Goal: Task Accomplishment & Management: Manage account settings

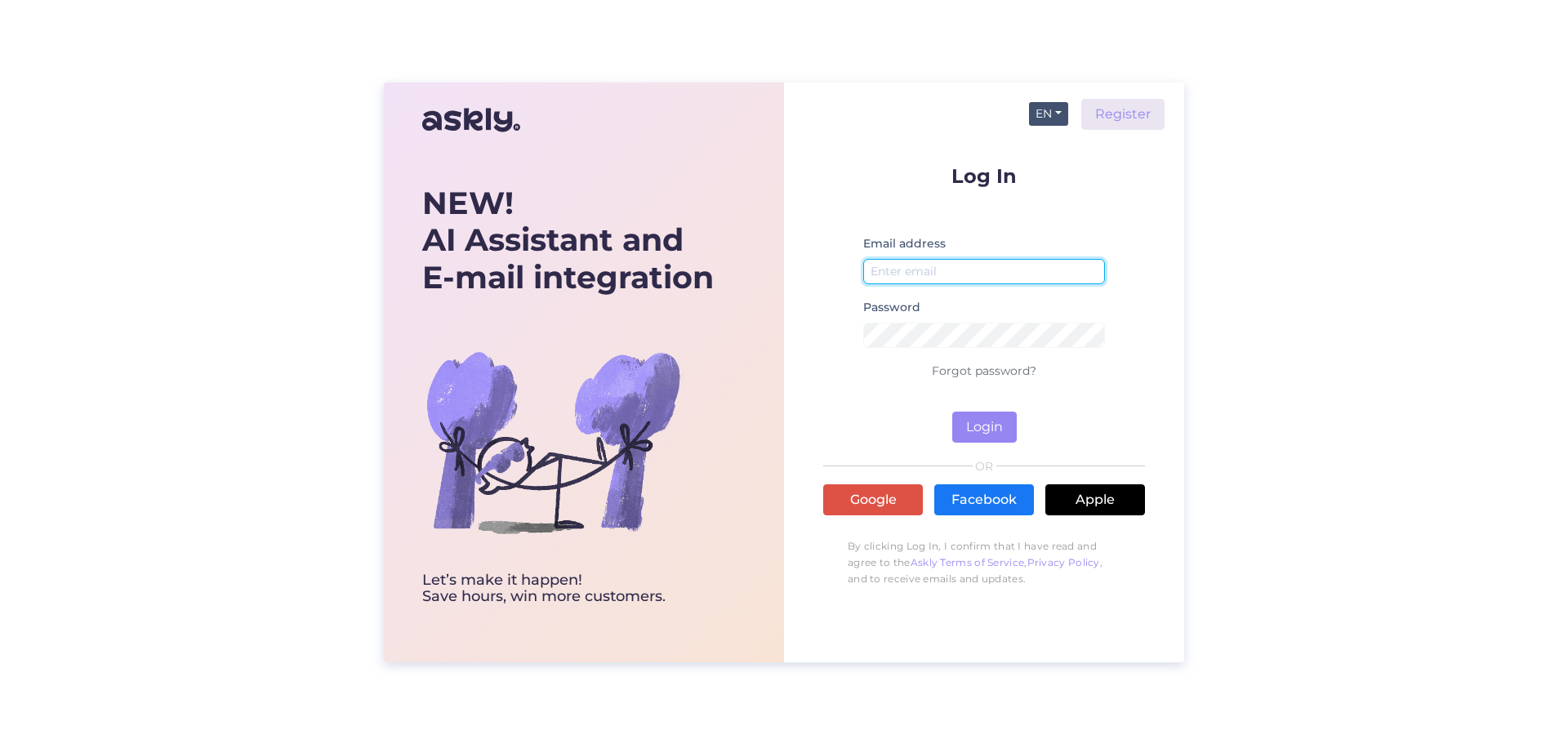
type input "[EMAIL_ADDRESS][DOMAIN_NAME]"
click at [1051, 116] on button "EN" at bounding box center [1048, 113] width 39 height 23
click at [1050, 156] on link "ET" at bounding box center [1040, 147] width 55 height 26
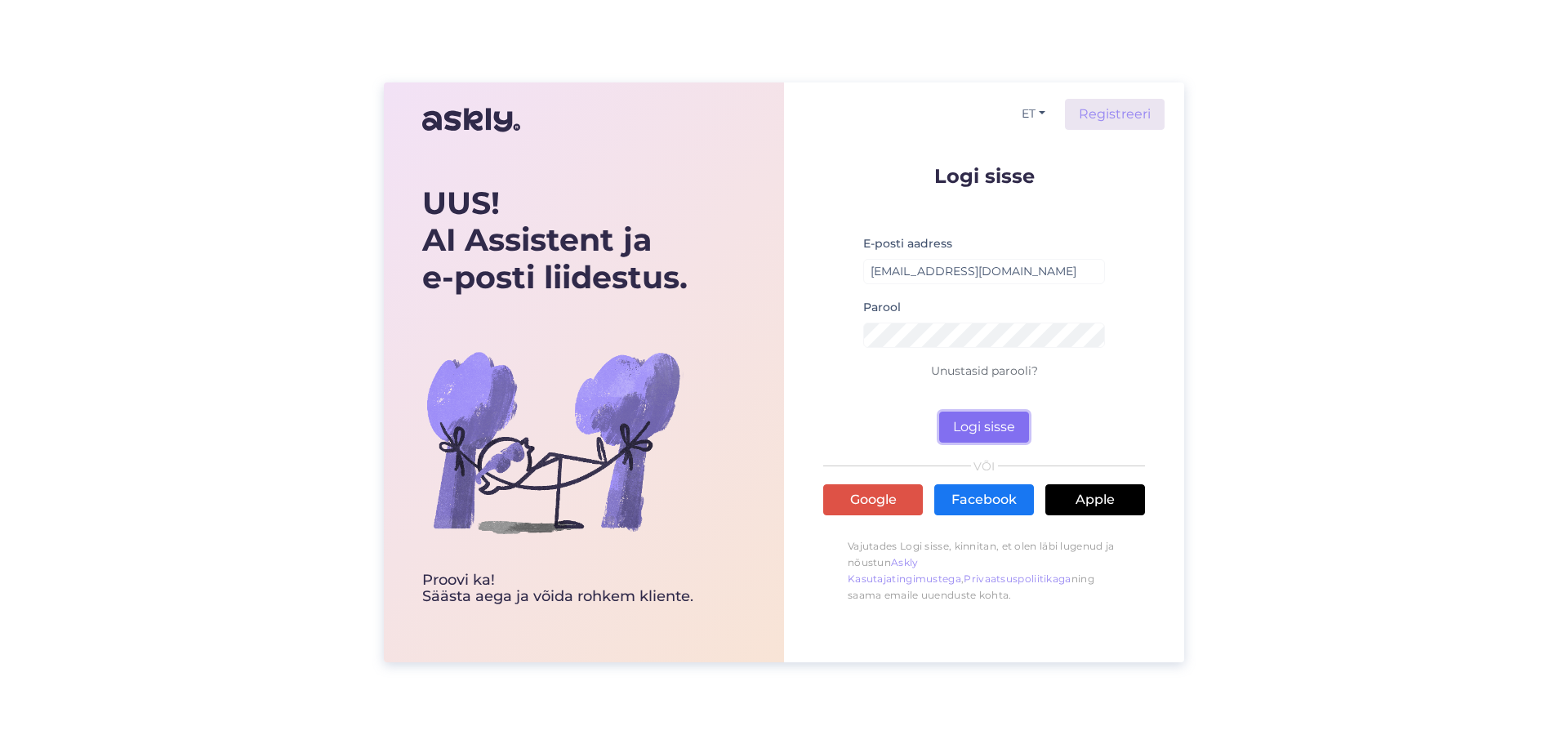
click at [990, 427] on button "Logi sisse" at bounding box center [984, 427] width 90 height 31
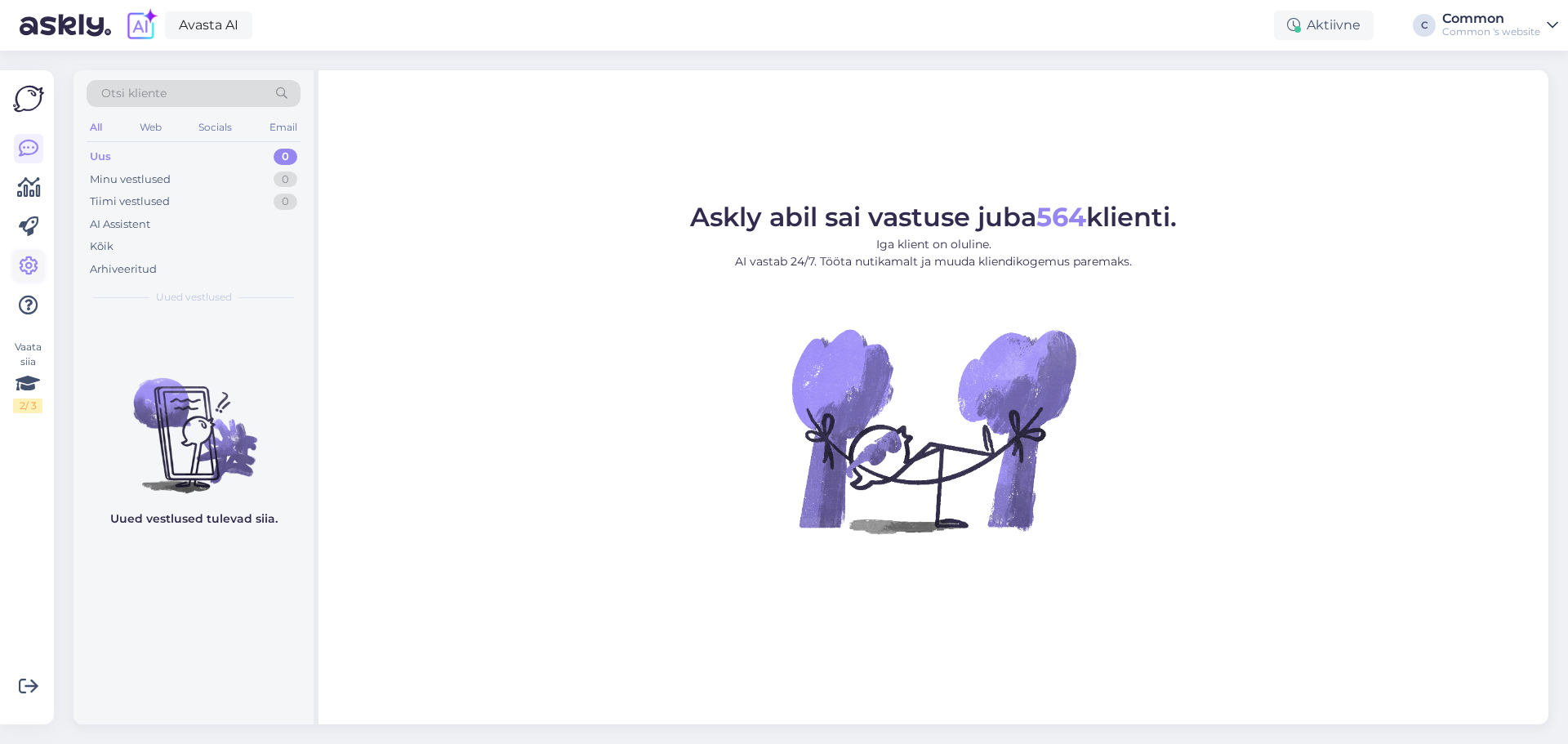
click at [28, 268] on icon at bounding box center [29, 266] width 20 height 20
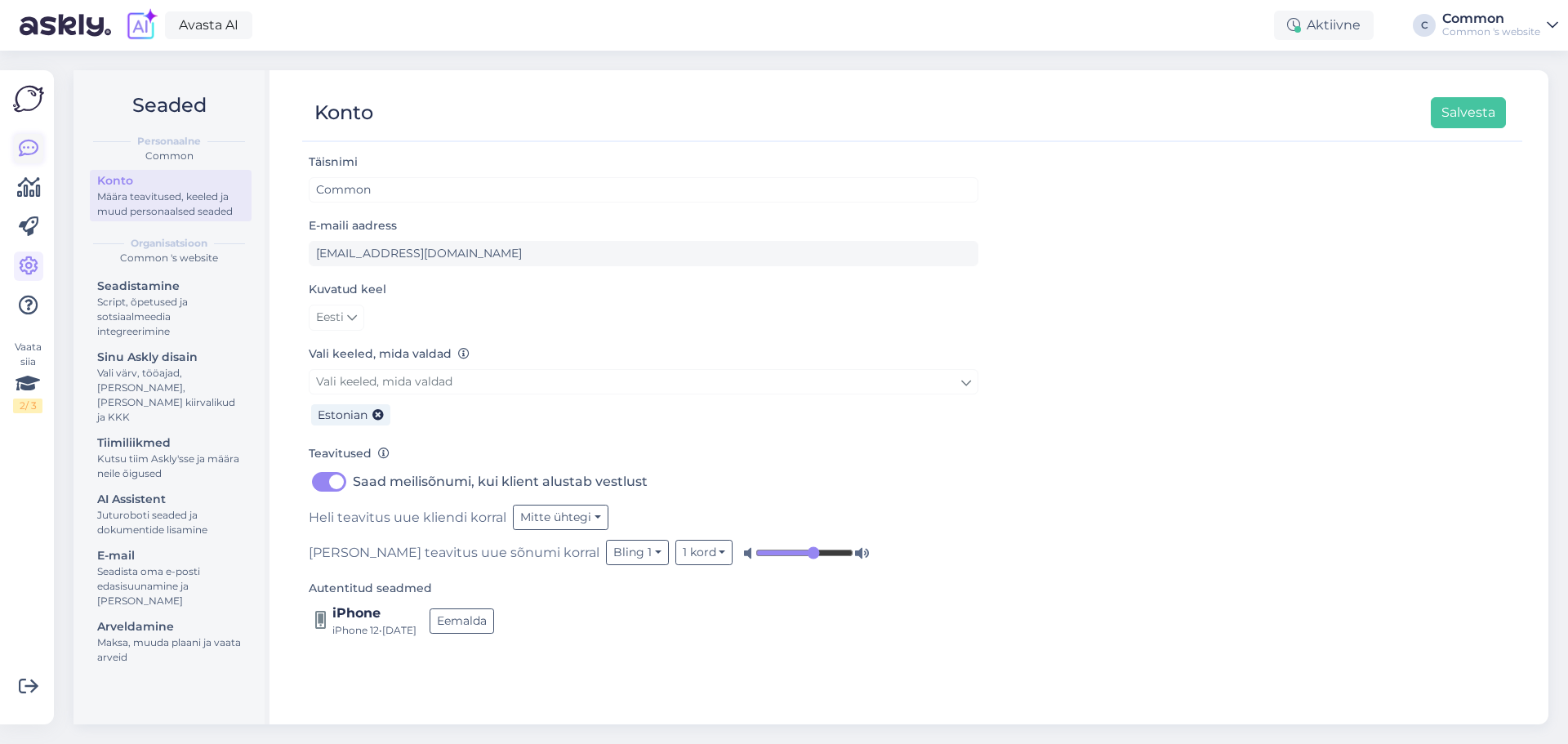
click at [27, 153] on icon at bounding box center [29, 149] width 20 height 20
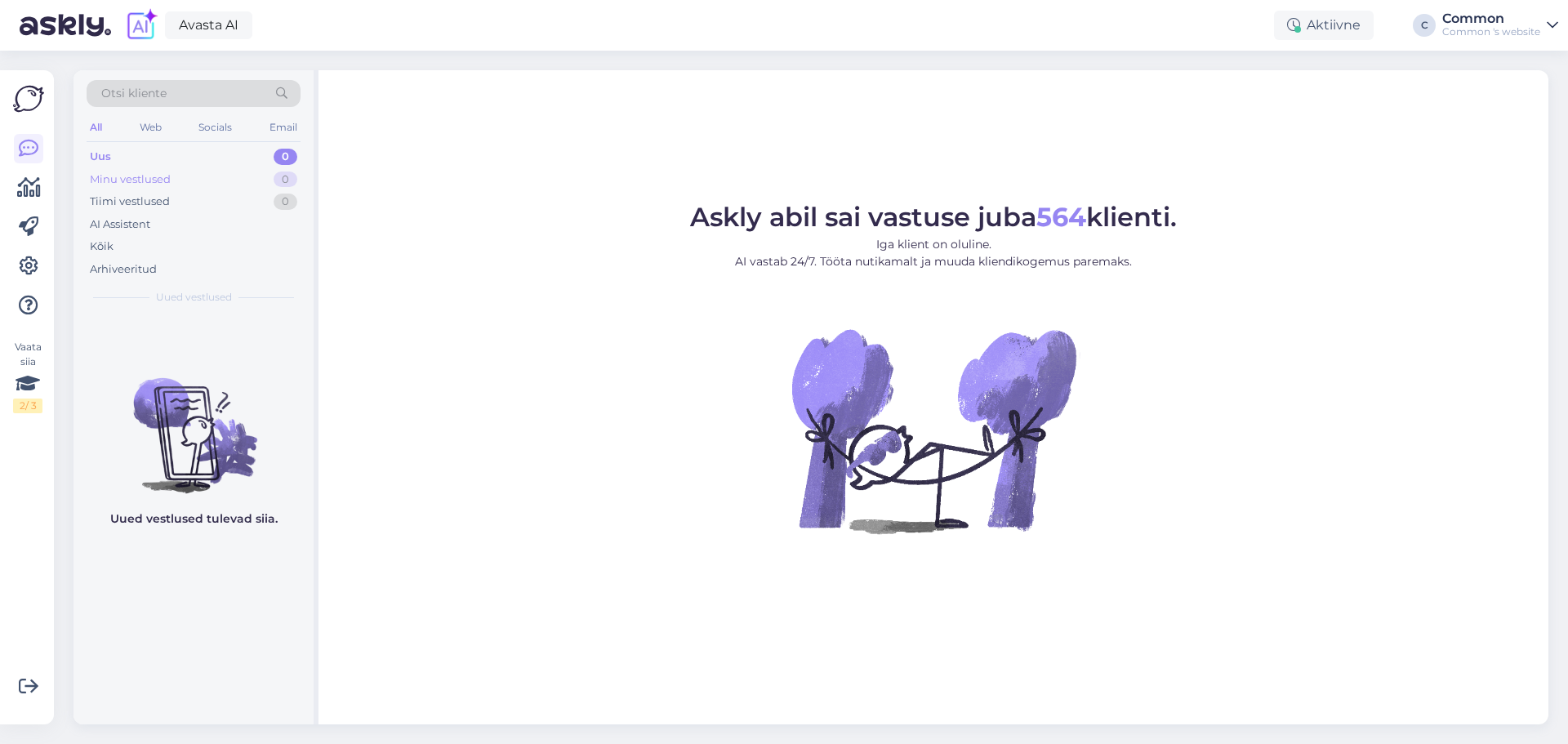
click at [139, 180] on div "Minu vestlused" at bounding box center [131, 179] width 81 height 16
click at [125, 243] on div "Kõik" at bounding box center [193, 247] width 214 height 22
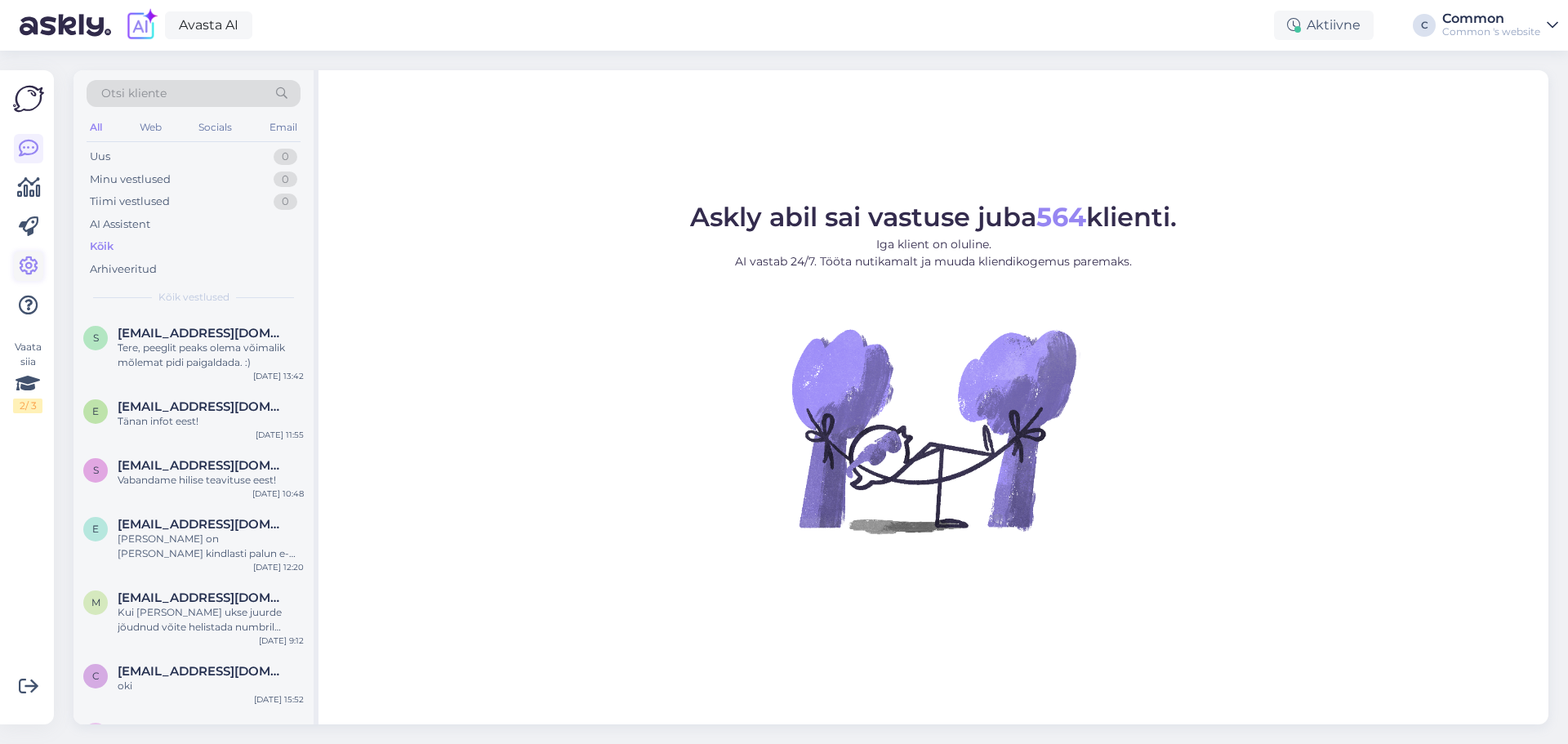
click at [35, 276] on icon at bounding box center [29, 266] width 20 height 20
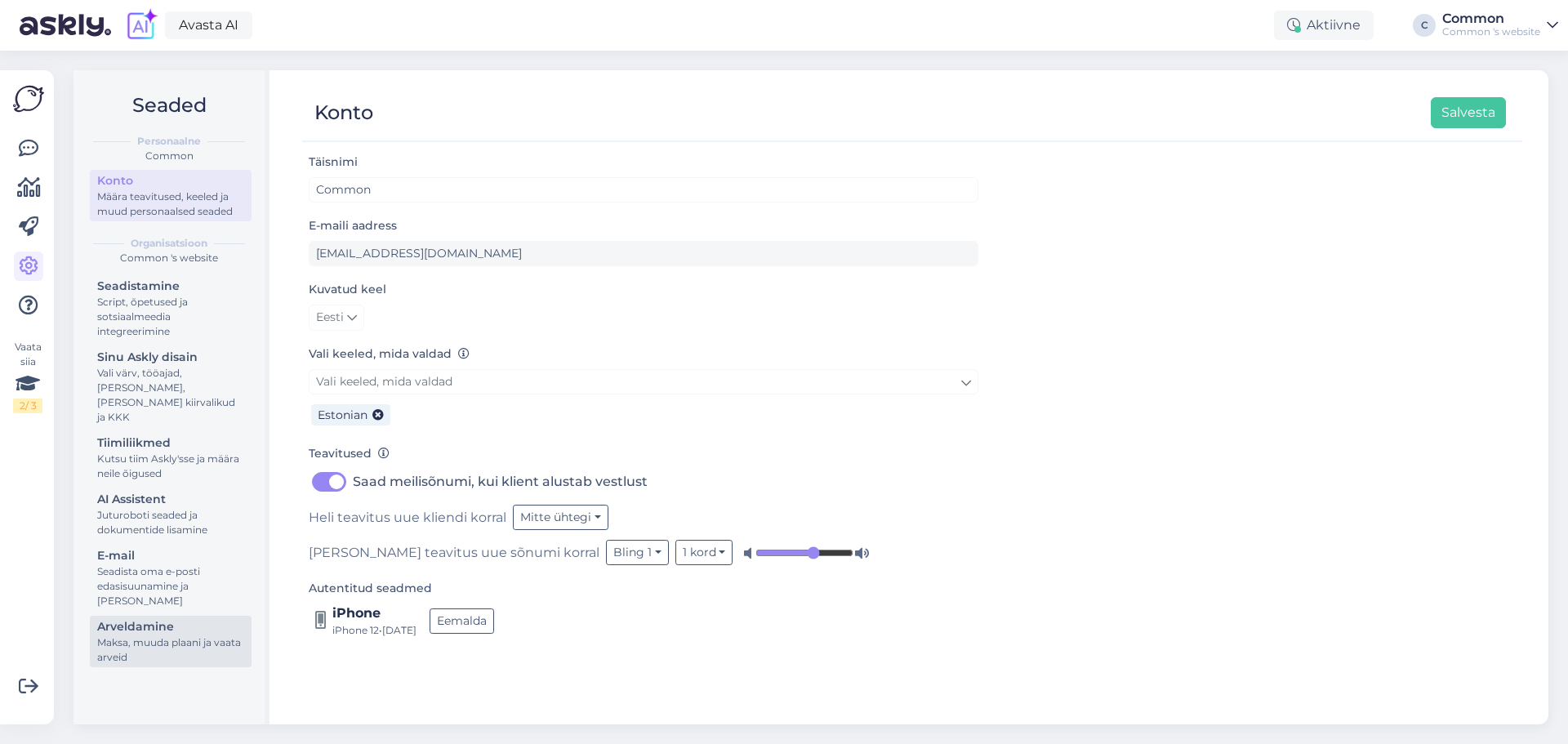
click at [134, 619] on div "Arveldamine" at bounding box center [170, 627] width 147 height 17
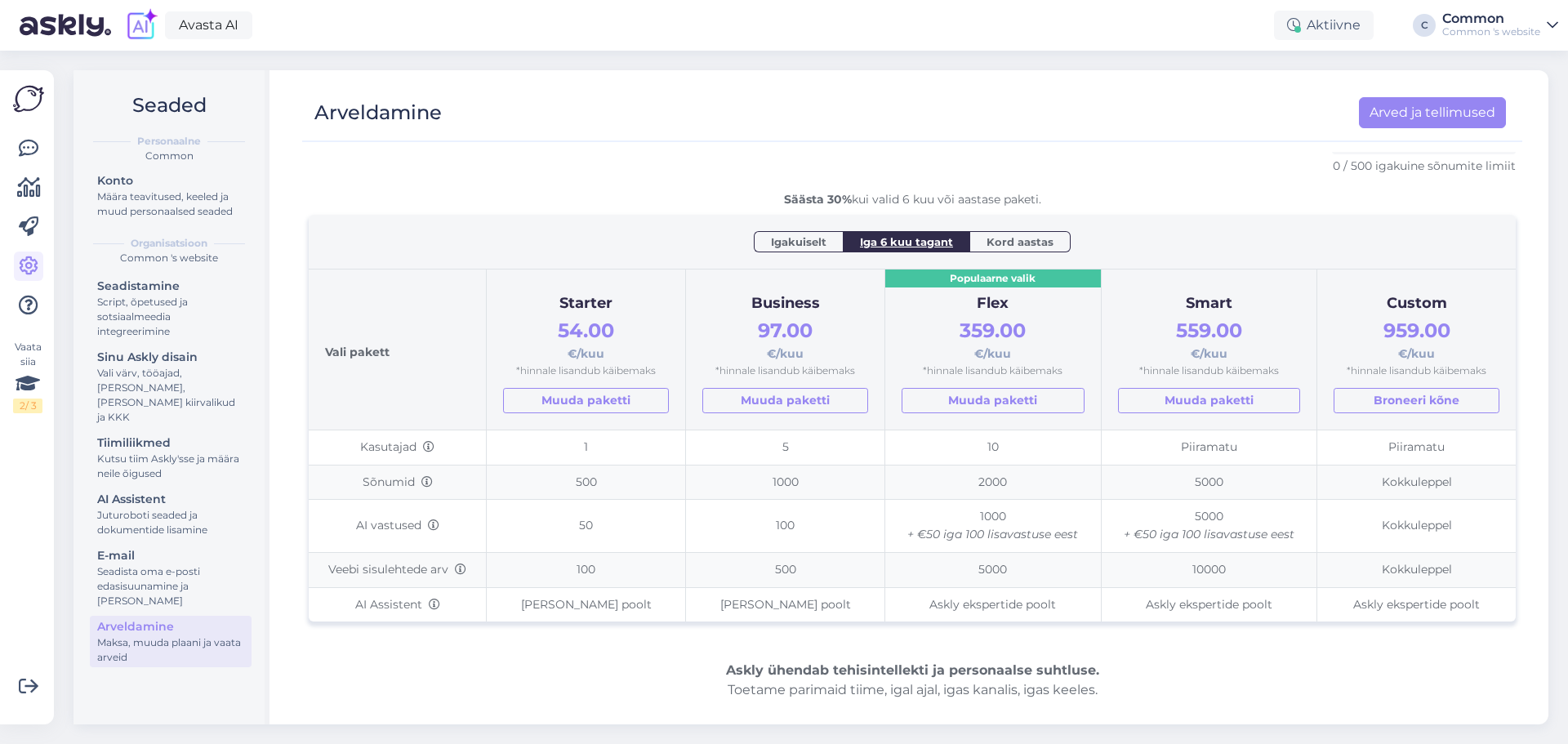
scroll to position [81, 0]
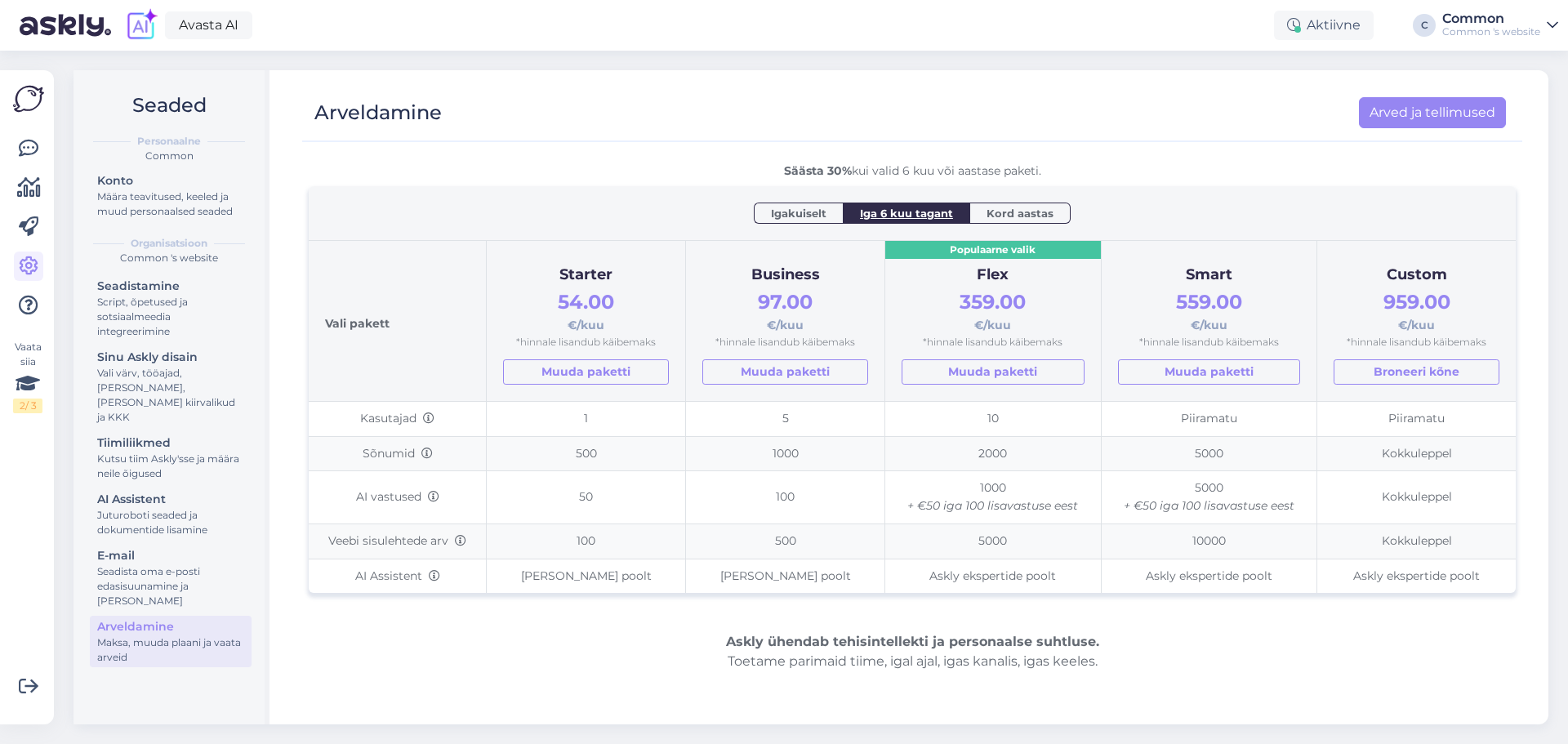
click at [797, 208] on span "Igakuiselt" at bounding box center [799, 213] width 55 height 16
click at [987, 213] on span "Kord aastas" at bounding box center [1020, 213] width 67 height 16
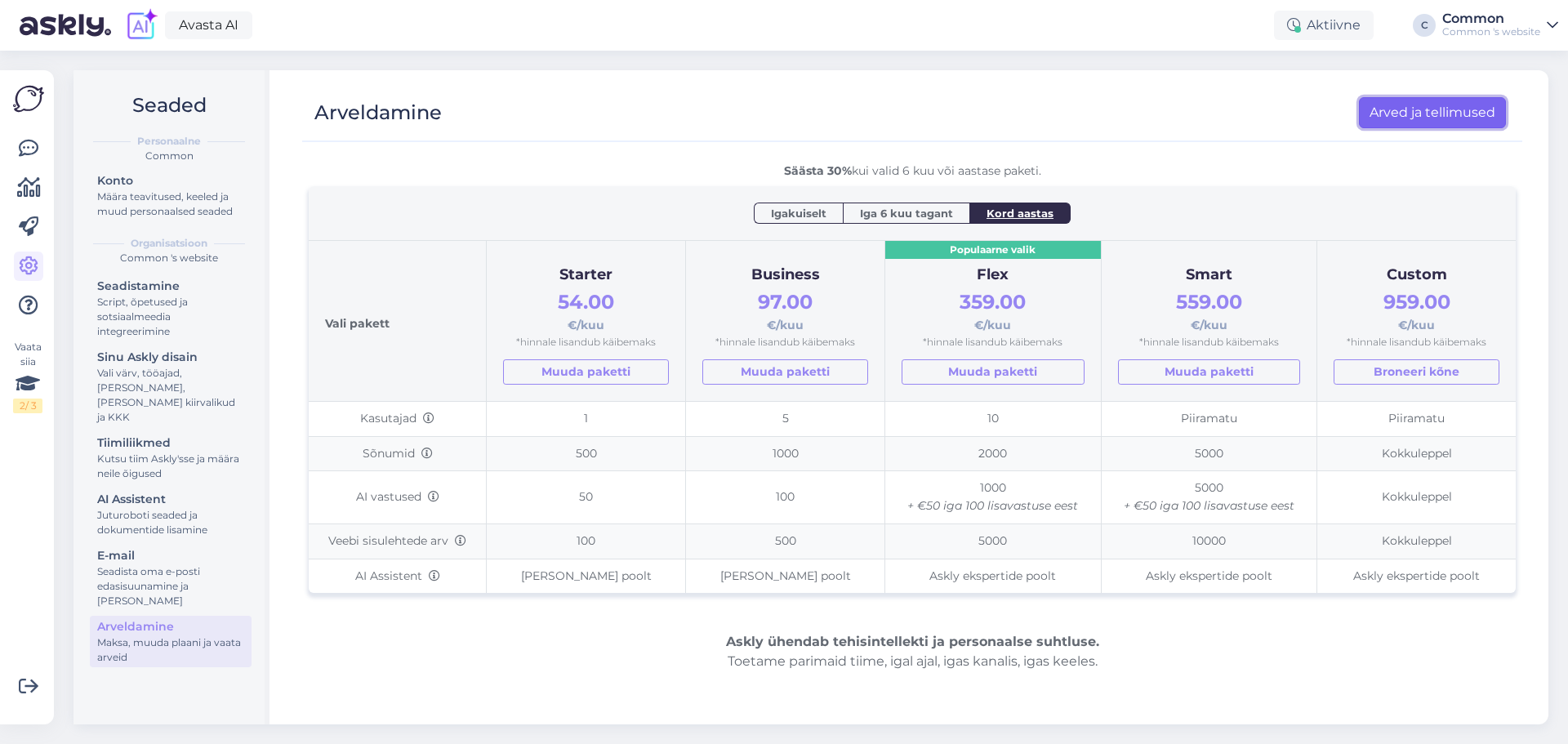
click at [1428, 101] on link "Arved ja tellimused" at bounding box center [1433, 112] width 147 height 31
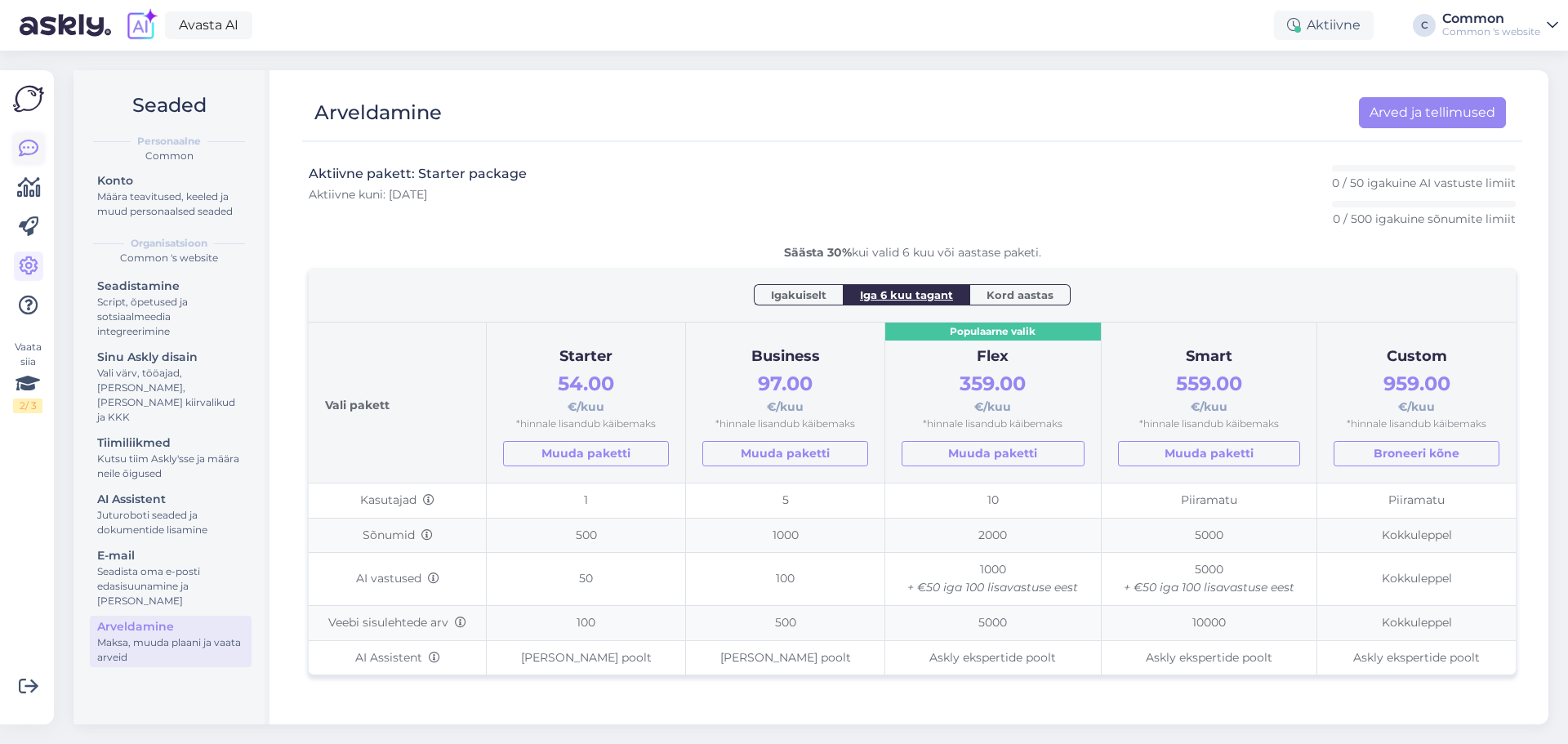
click at [30, 142] on icon at bounding box center [29, 149] width 20 height 20
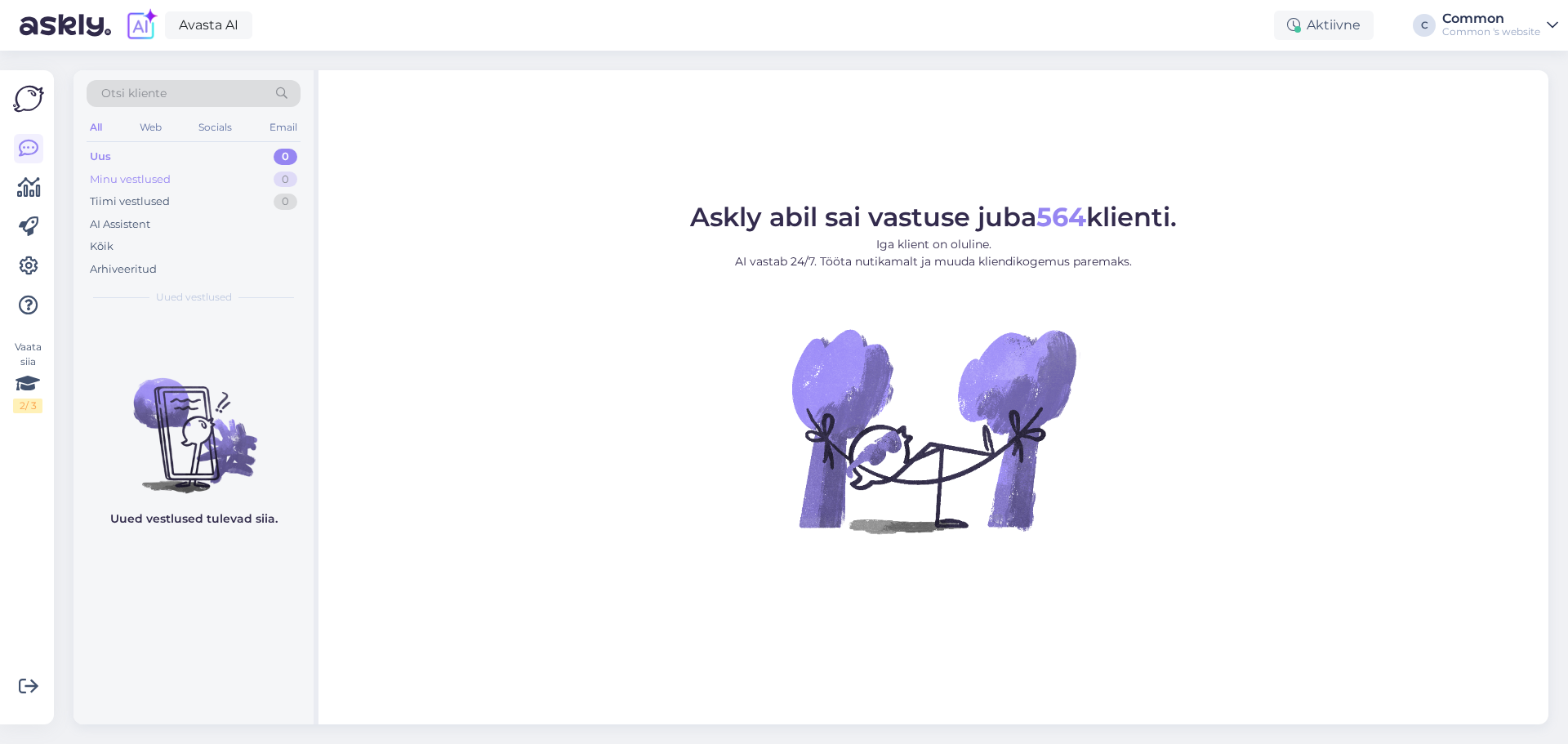
click at [170, 182] on div "Minu vestlused 0" at bounding box center [193, 180] width 214 height 22
click at [152, 206] on div "Tiimi vestlused" at bounding box center [130, 202] width 80 height 16
click at [140, 224] on div "AI Assistent" at bounding box center [120, 224] width 61 height 16
click at [113, 247] on div "Kõik" at bounding box center [193, 247] width 214 height 22
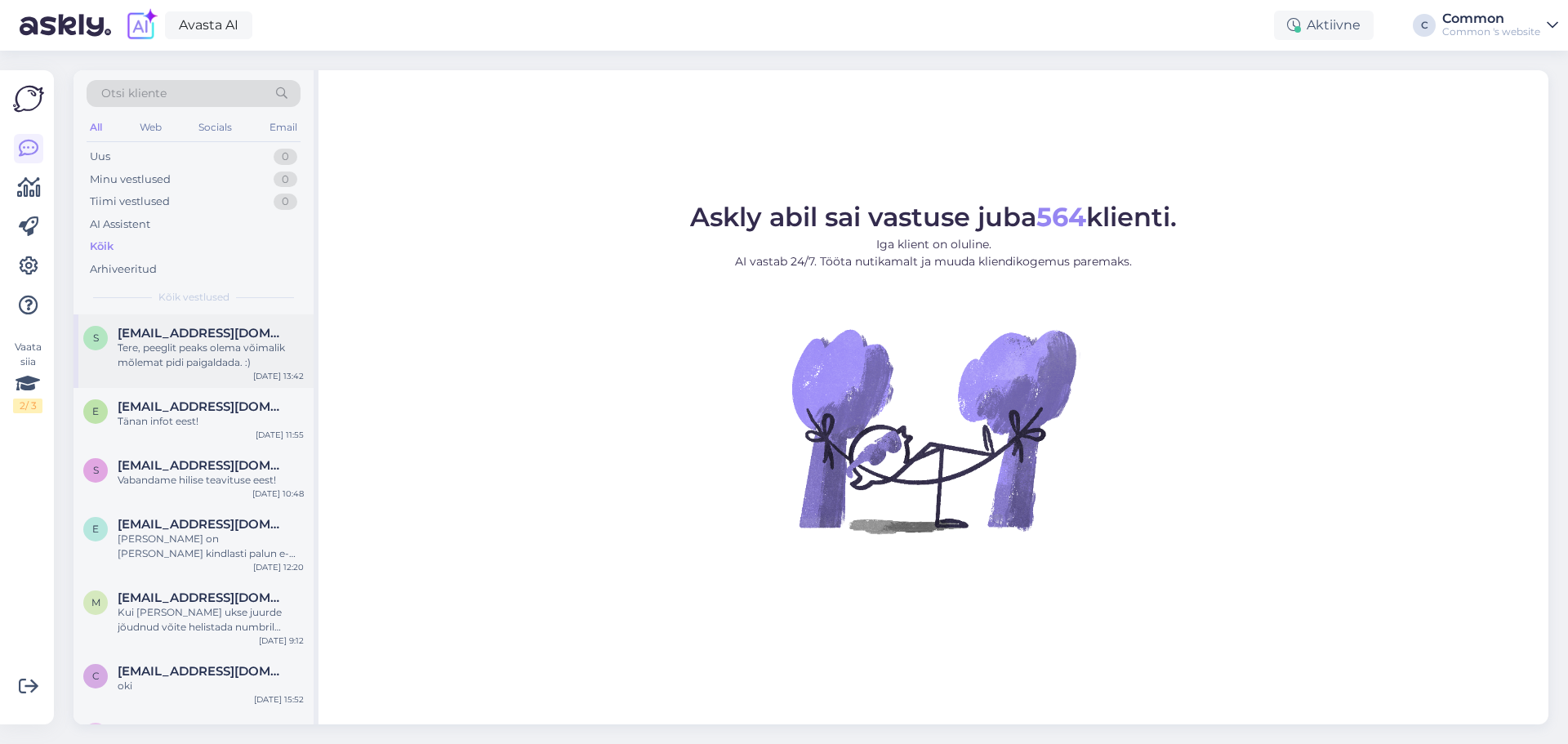
click at [179, 346] on div "Tere, peeglit peaks olema võimalik mõlemat pidi paigaldada. :)" at bounding box center [210, 356] width 186 height 29
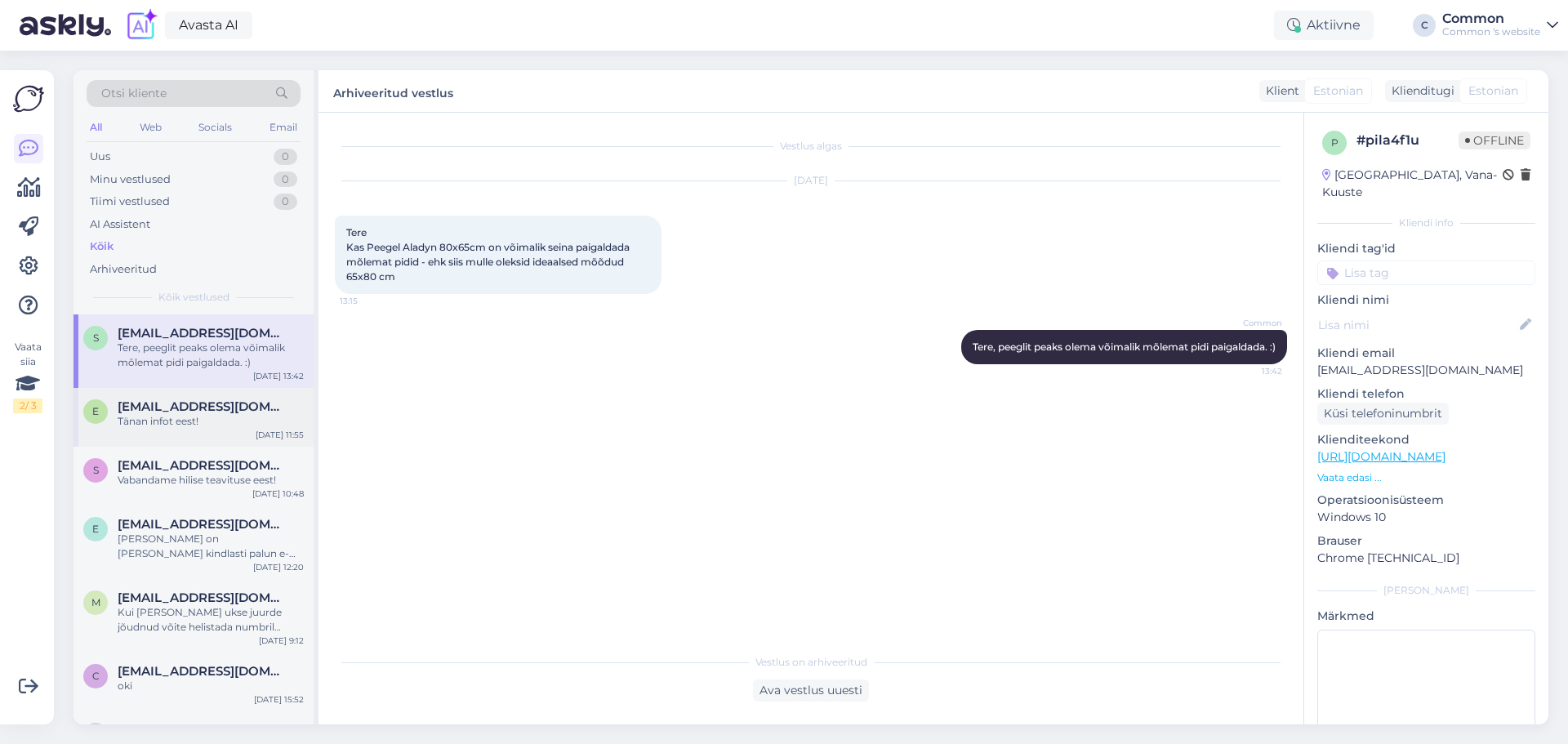
click at [174, 410] on span "evgeny.kureyko@gmail.com" at bounding box center [202, 407] width 170 height 15
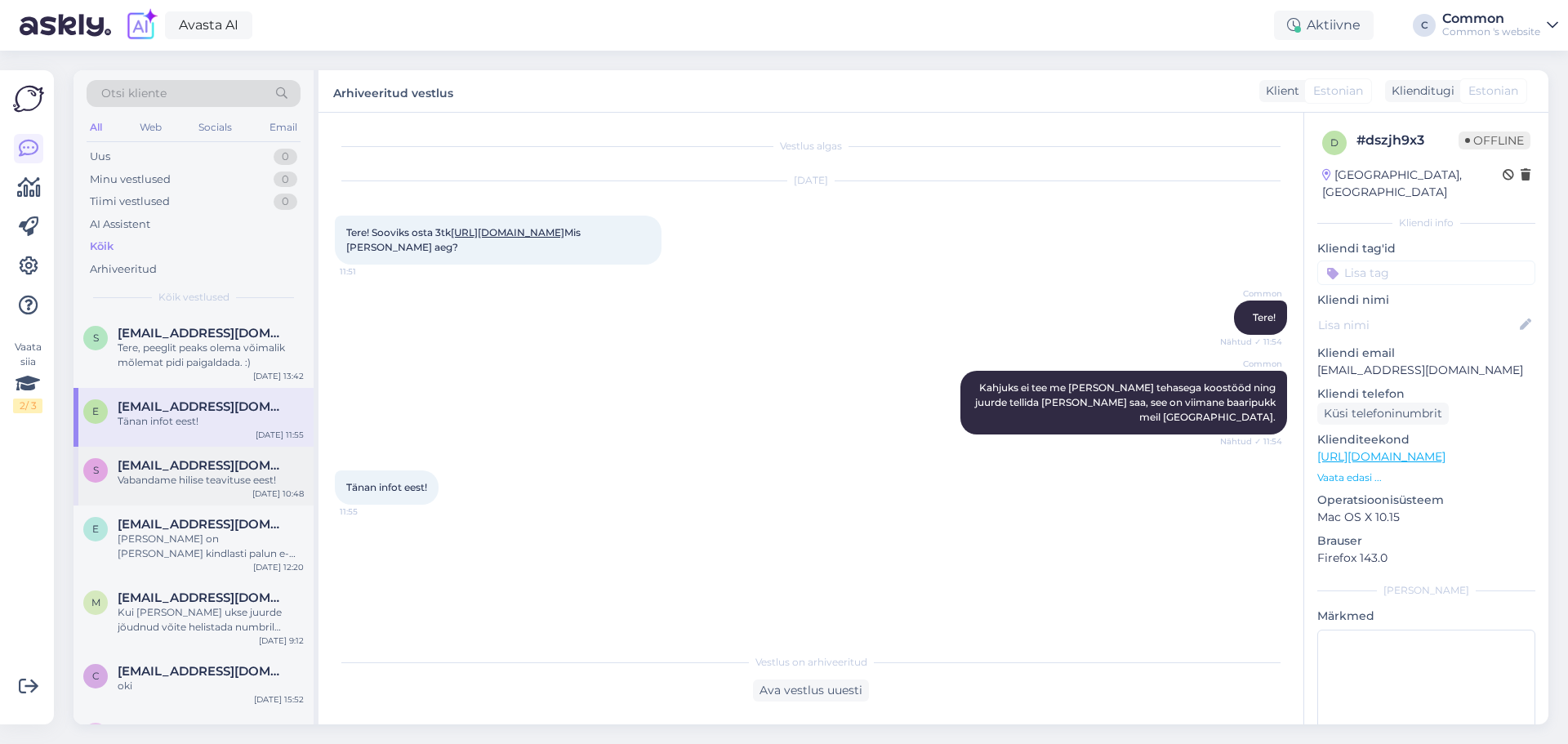
click at [183, 482] on div "Vabandame hilise teavituse eest!" at bounding box center [210, 480] width 186 height 15
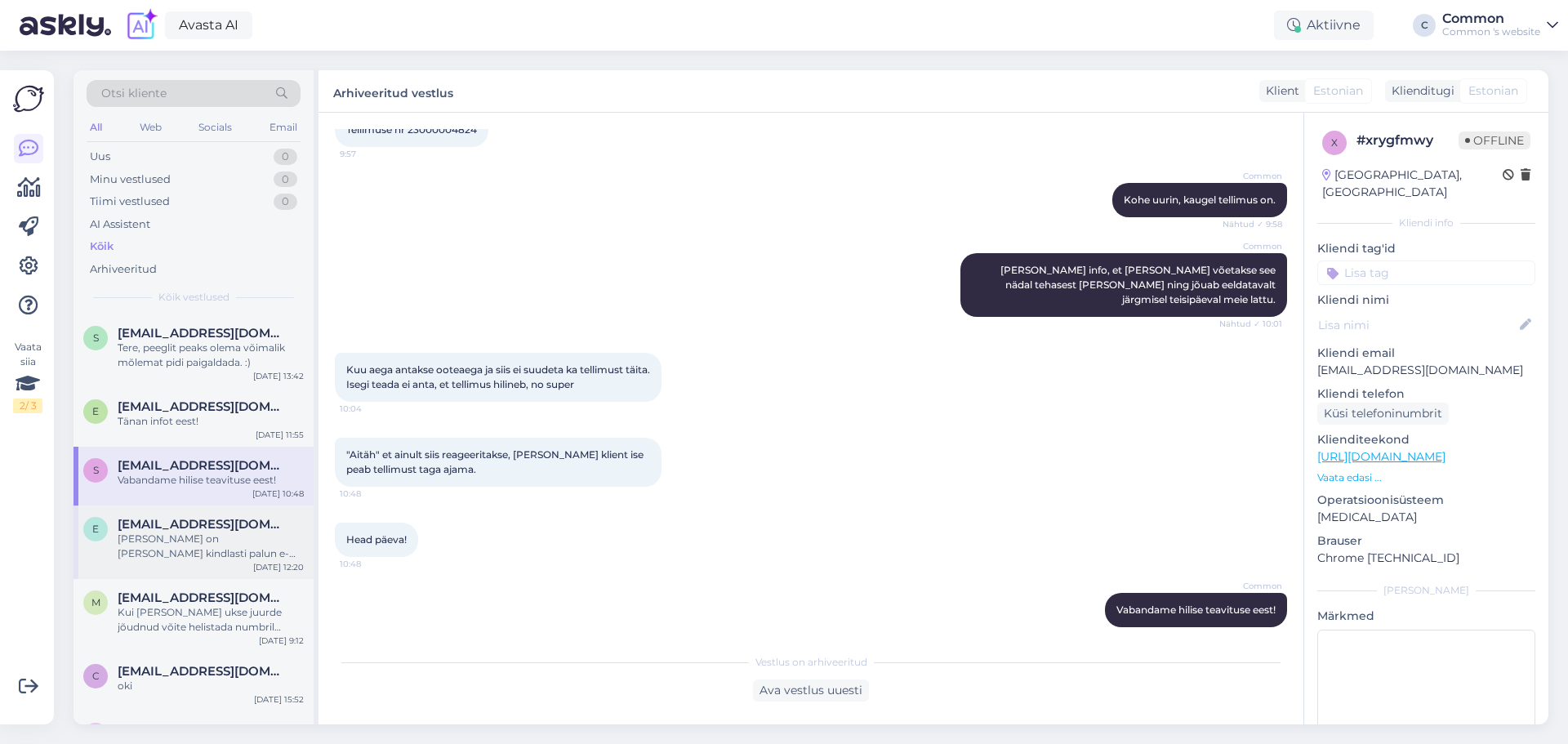
click at [183, 541] on div "Nii on hästi ja kindlasti palun e-arve." at bounding box center [210, 547] width 186 height 29
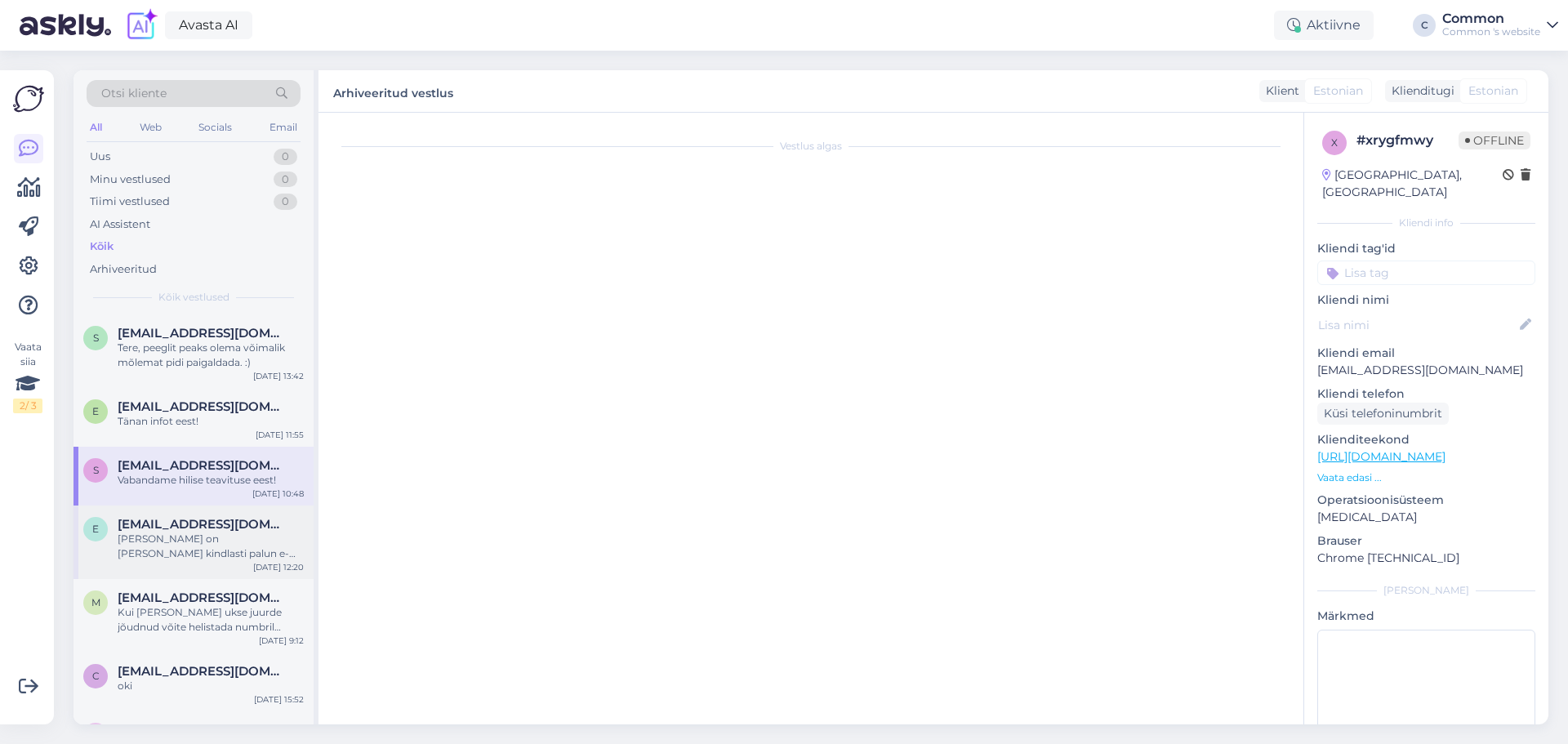
scroll to position [1348, 0]
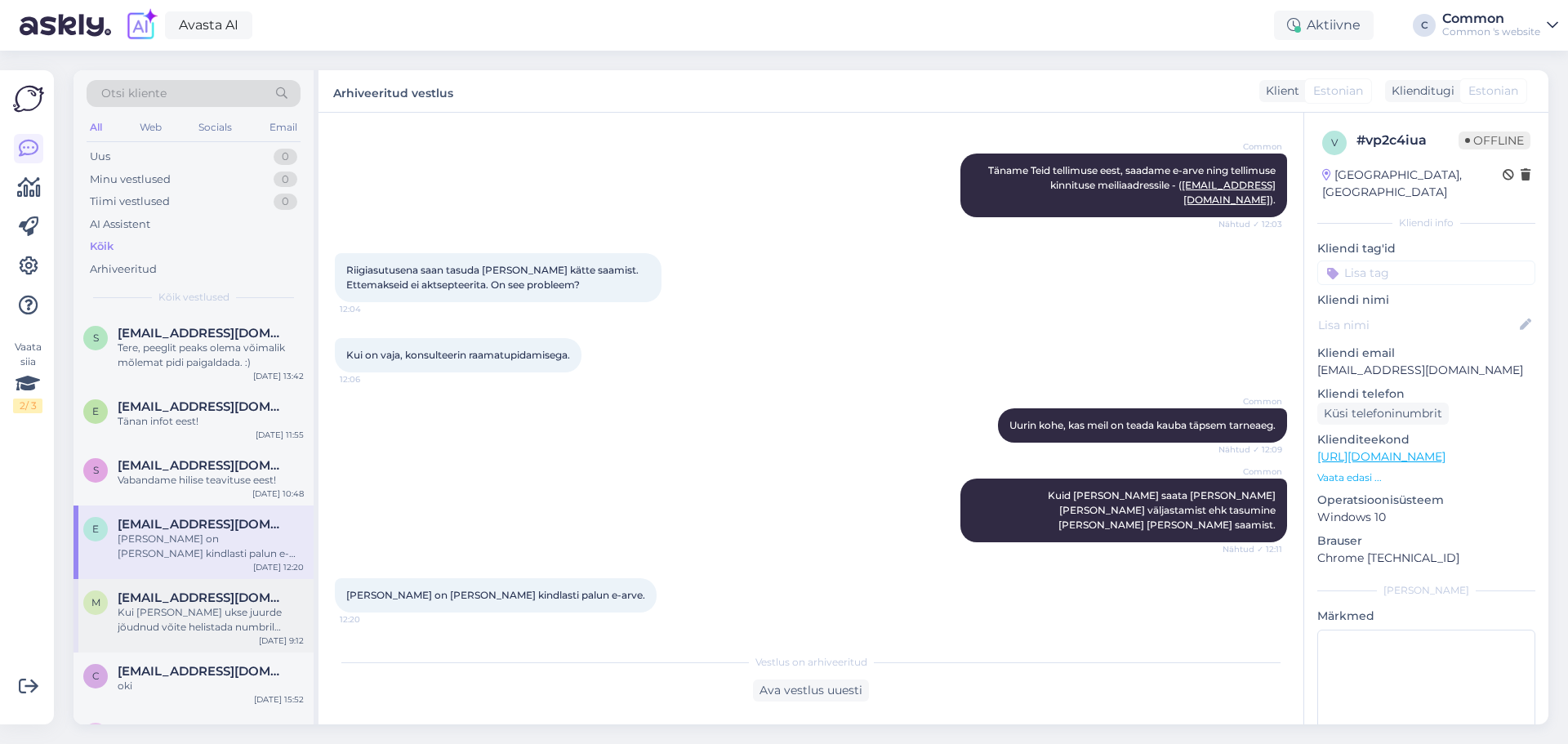
click at [178, 606] on div "Kui olete lao ukse juurde jõudnud võite helistada numbril 5022278." at bounding box center [210, 620] width 186 height 29
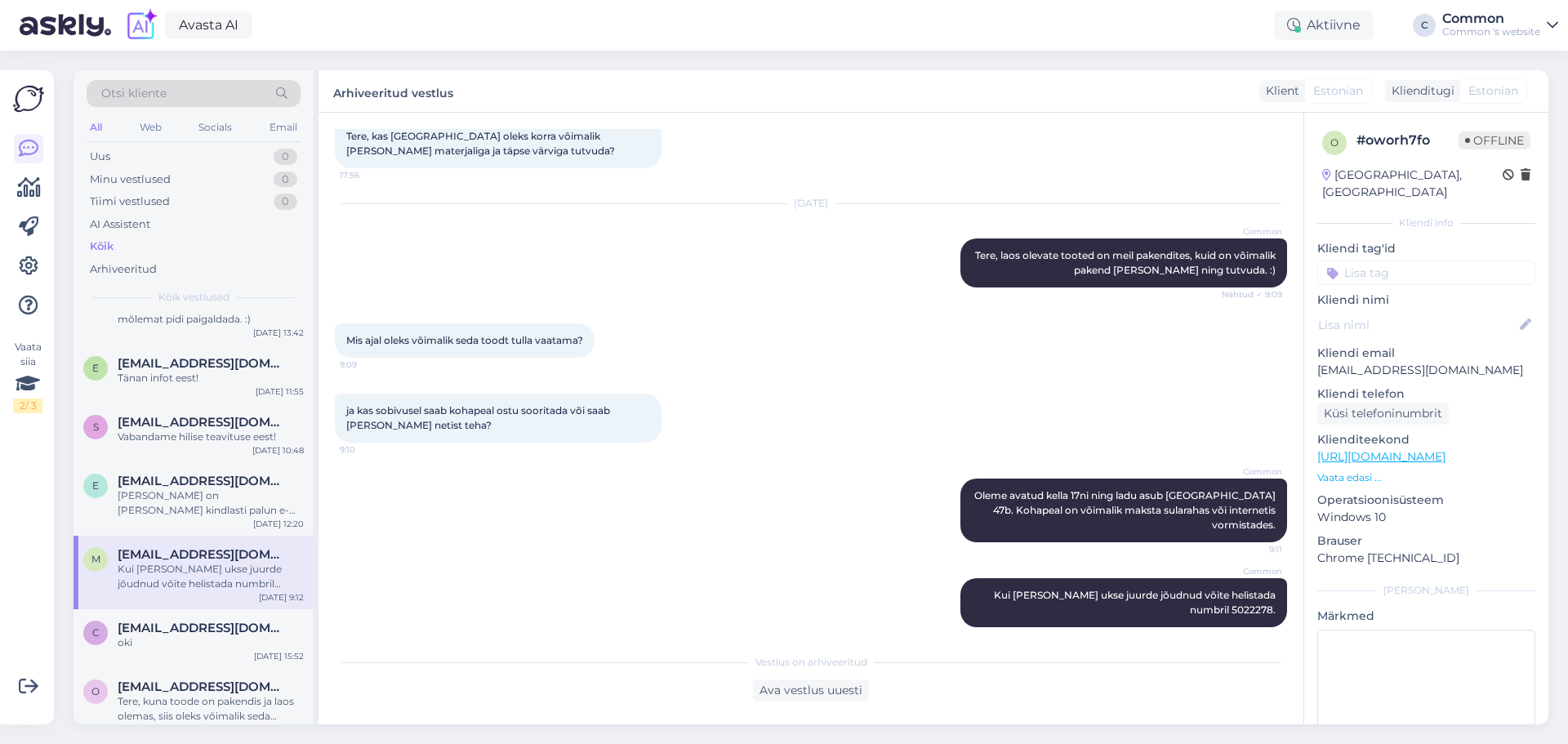
scroll to position [81, 0]
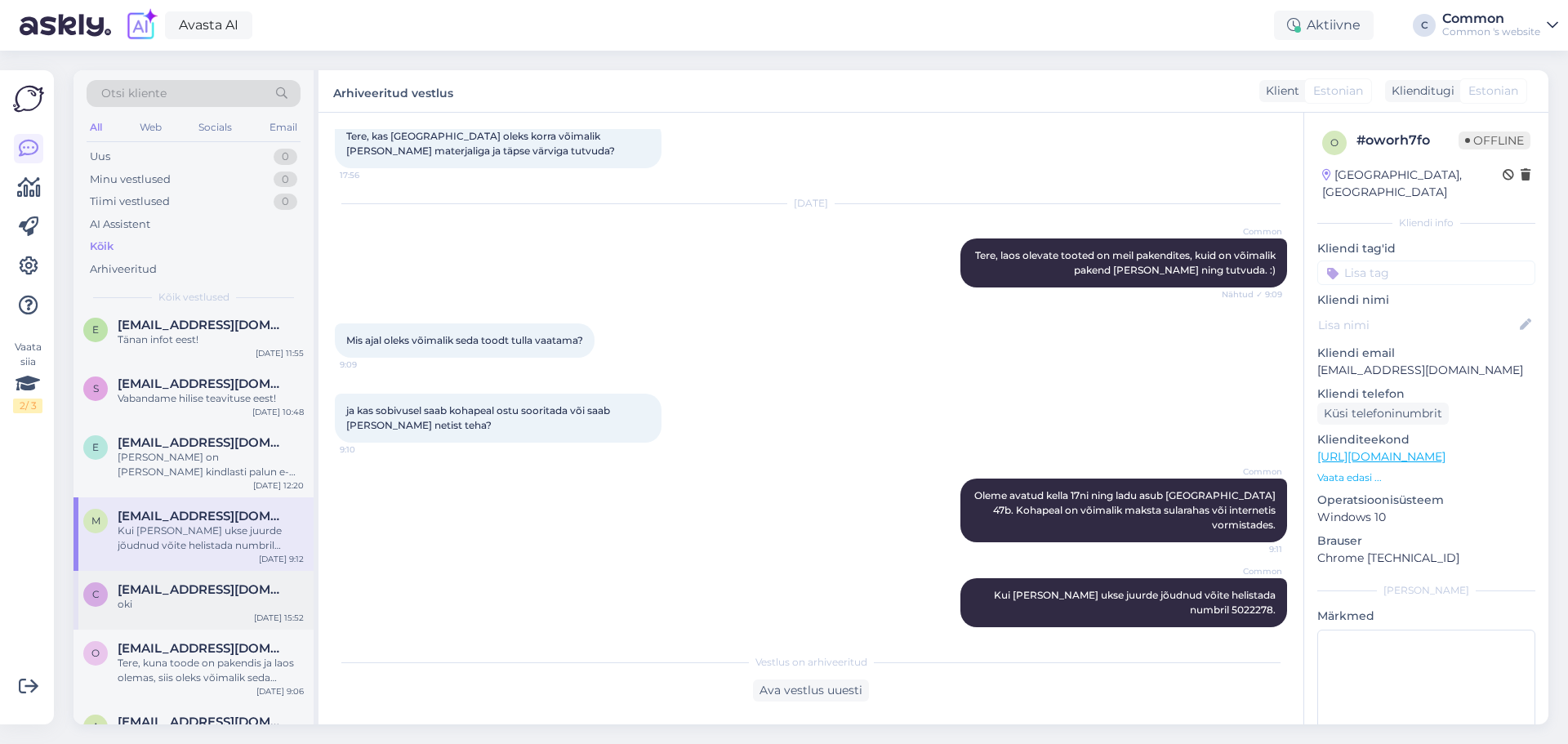
click at [189, 597] on div "oki" at bounding box center [210, 604] width 186 height 15
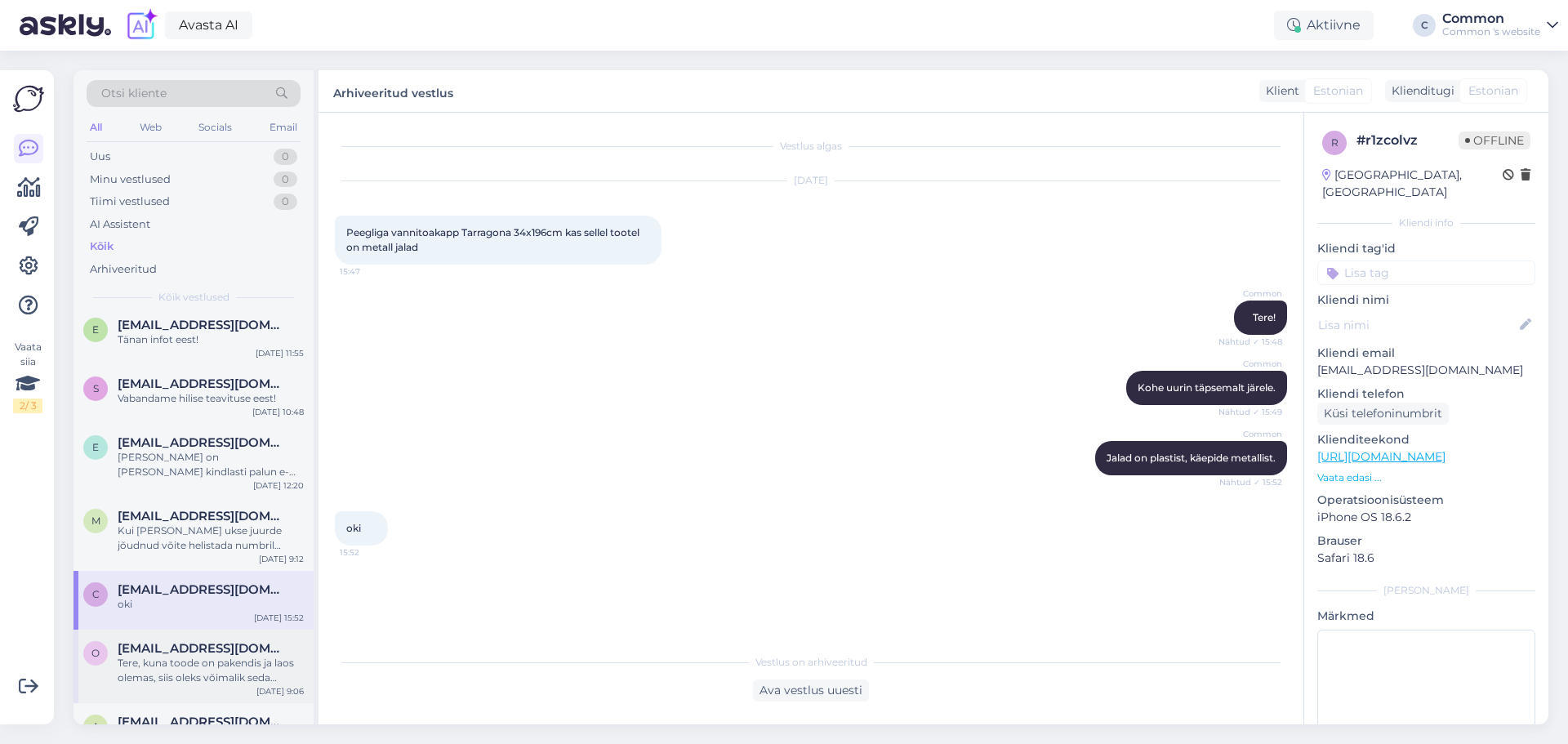
click at [185, 641] on span "oliversassi35@gmail.com" at bounding box center [202, 648] width 170 height 15
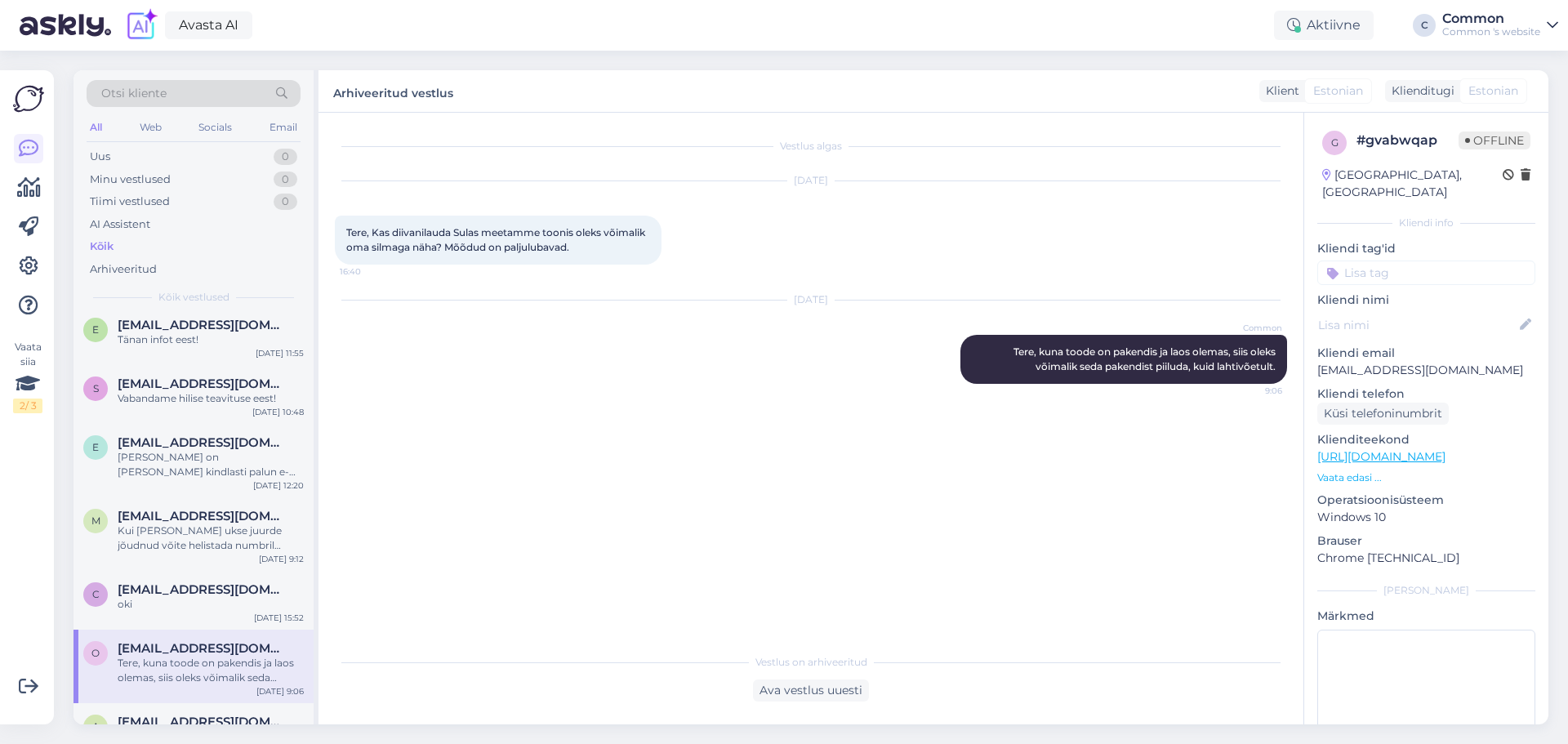
click at [184, 688] on div "o oliversassi35@gmail.com Tere, kuna toode on pakendis ja laos olemas, siis ole…" at bounding box center [194, 666] width 240 height 74
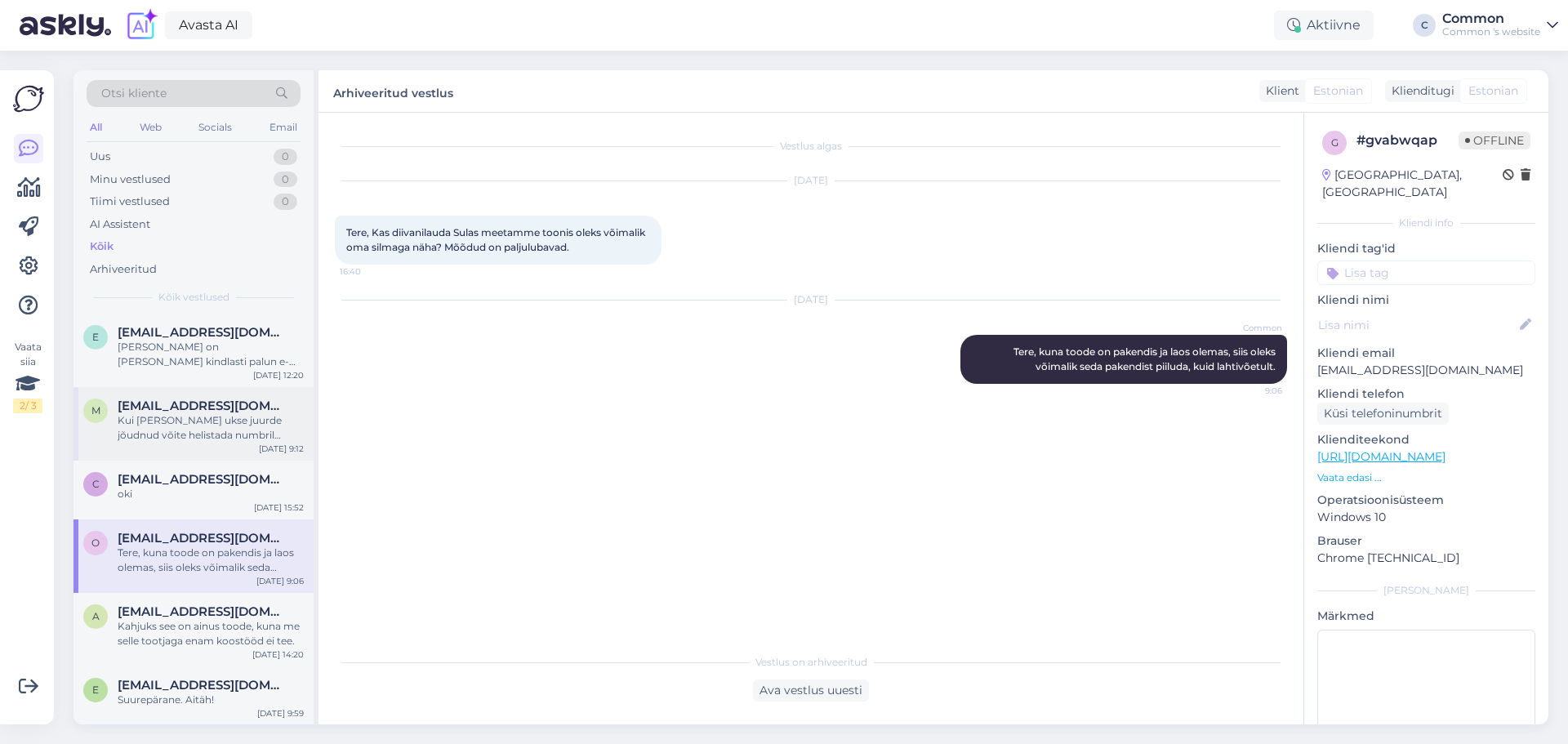
scroll to position [245, 0]
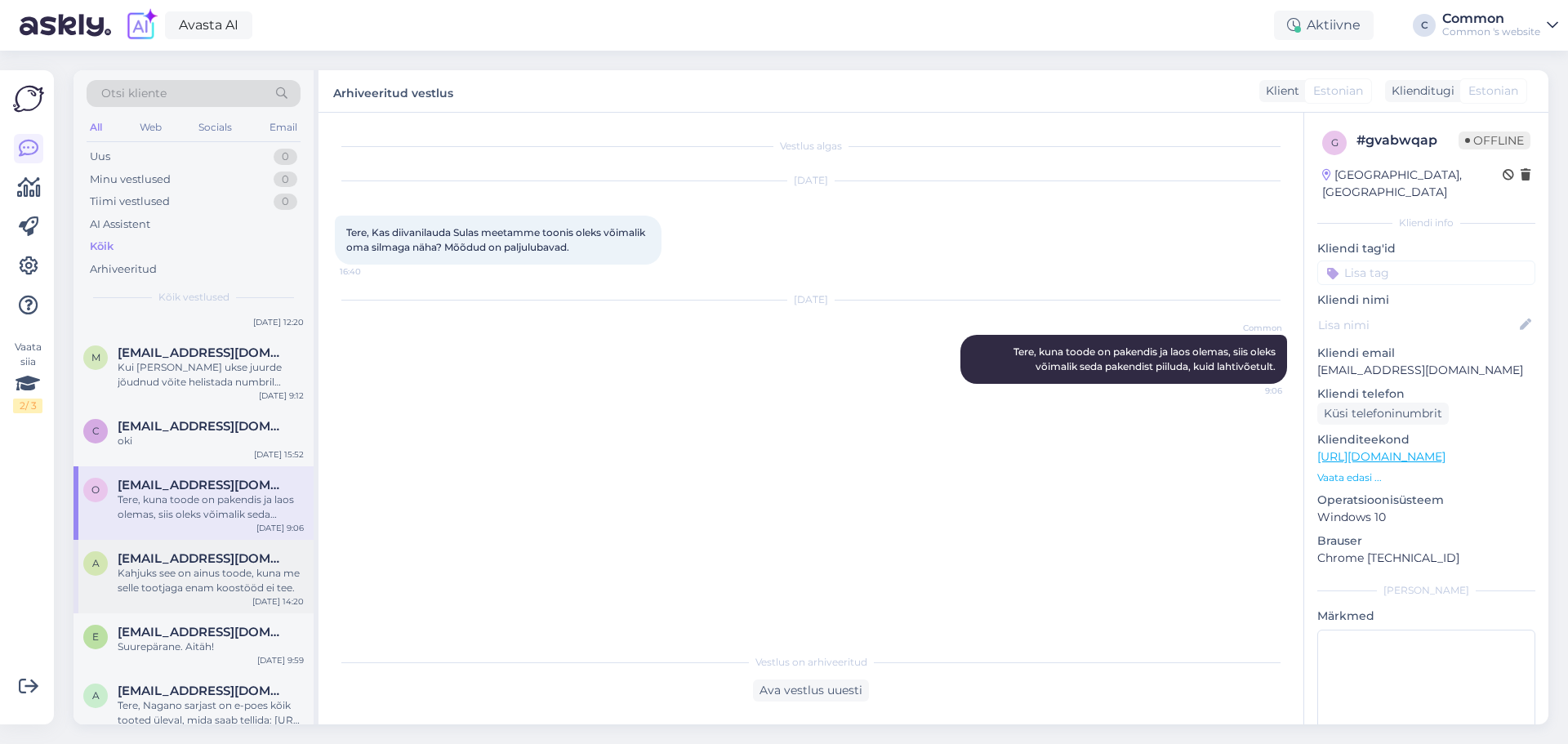
click at [213, 552] on span "alla771029@gmail.com" at bounding box center [202, 559] width 170 height 15
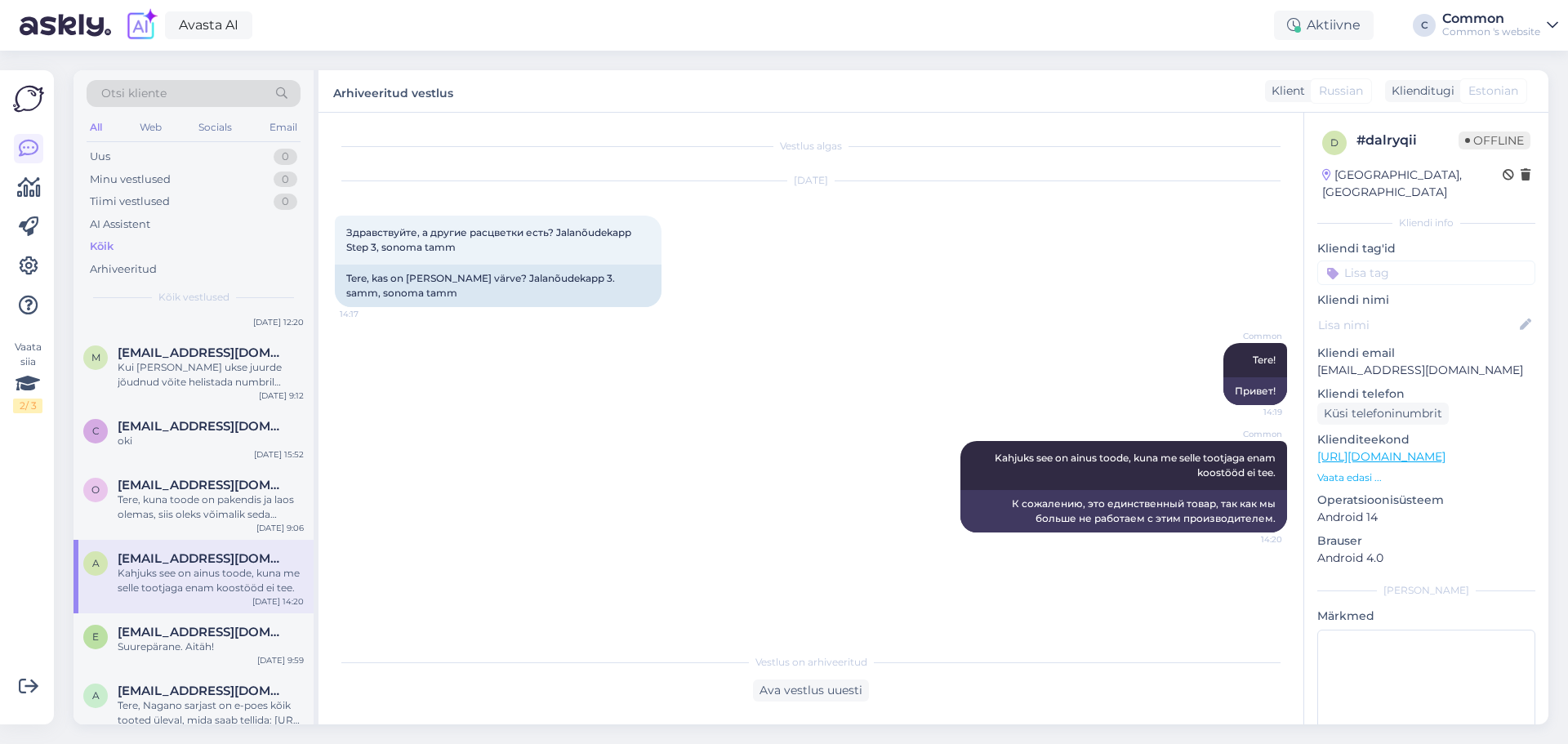
click at [208, 597] on div "a alla771029@gmail.com Kahjuks see on ainus toode, kuna me selle tootjaga enam …" at bounding box center [194, 576] width 240 height 74
click at [208, 672] on div "a anlilleparg@gmail.com Tere, Nagano sarjast on e-poes kõik tooted üleval, mida…" at bounding box center [194, 709] width 240 height 74
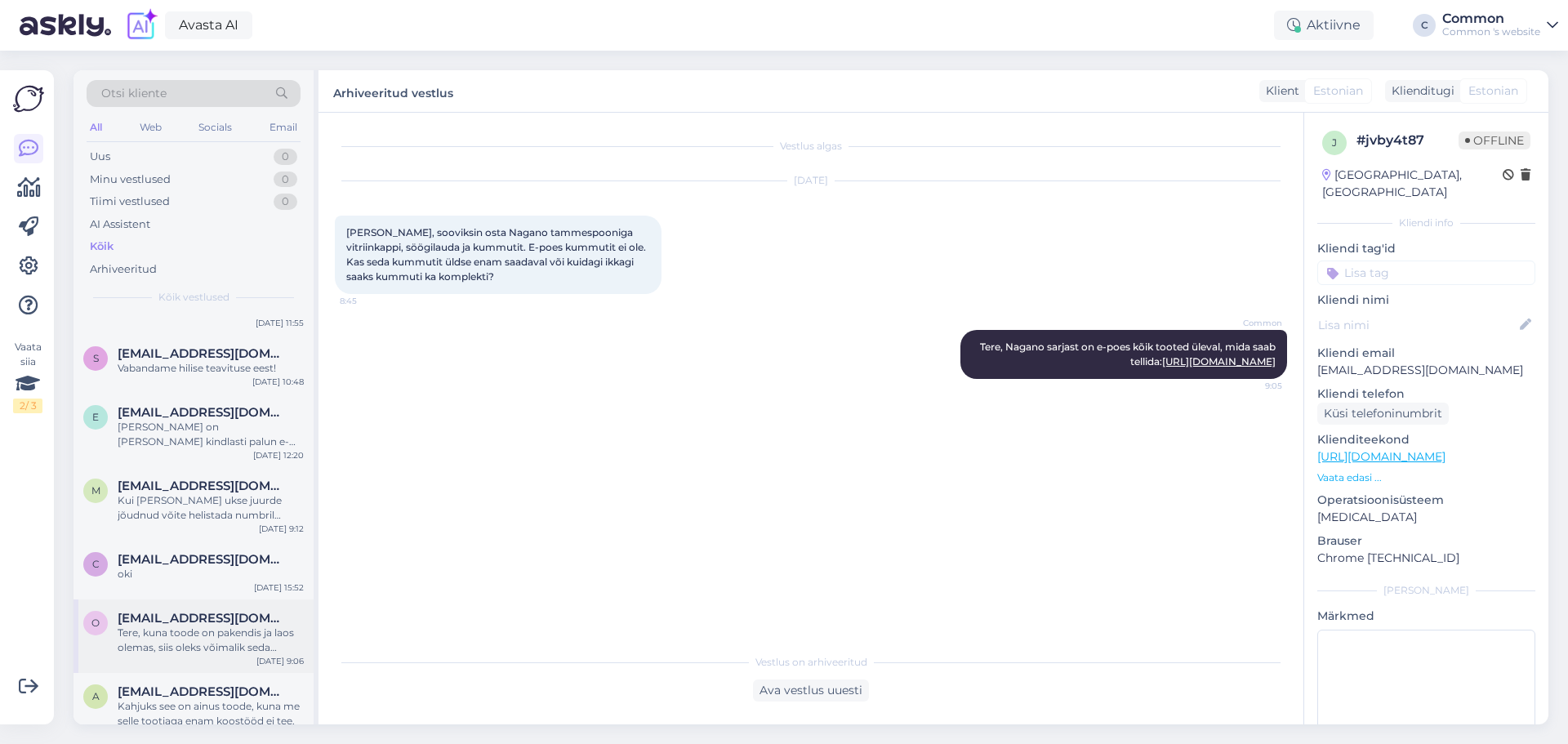
scroll to position [0, 0]
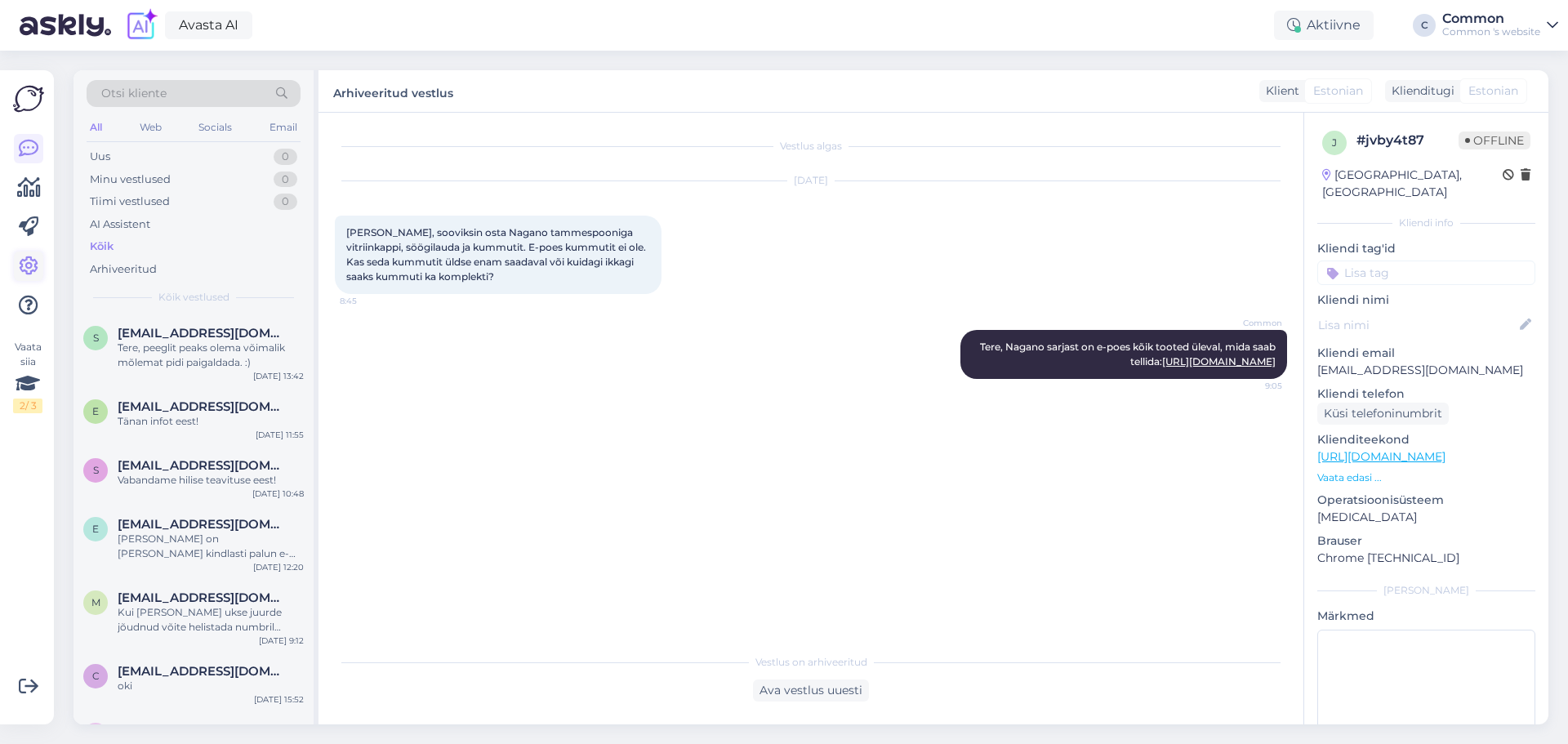
click at [29, 268] on icon at bounding box center [29, 266] width 20 height 20
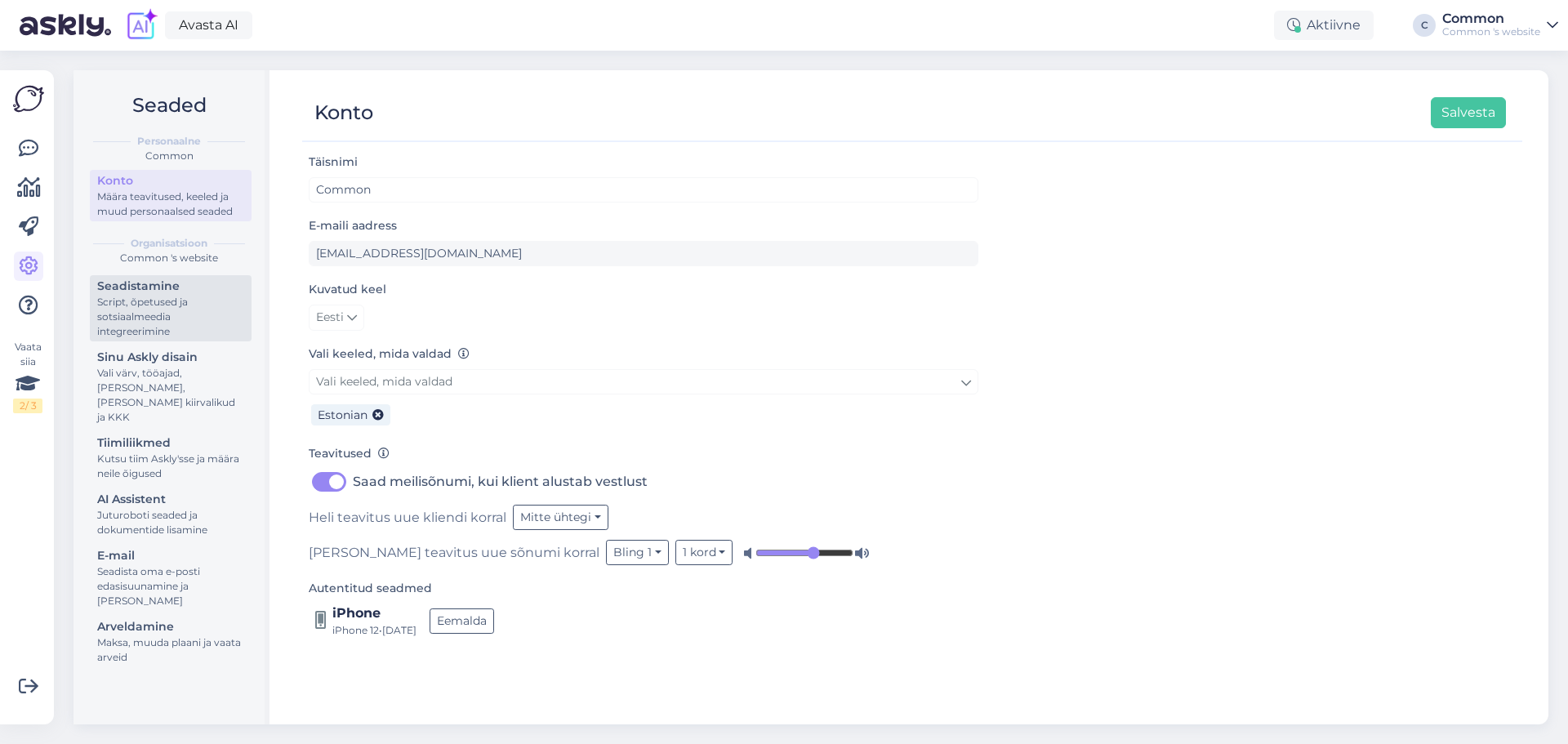
click at [163, 303] on div "Script, õpetused ja sotsiaalmeedia integreerimine" at bounding box center [170, 317] width 147 height 44
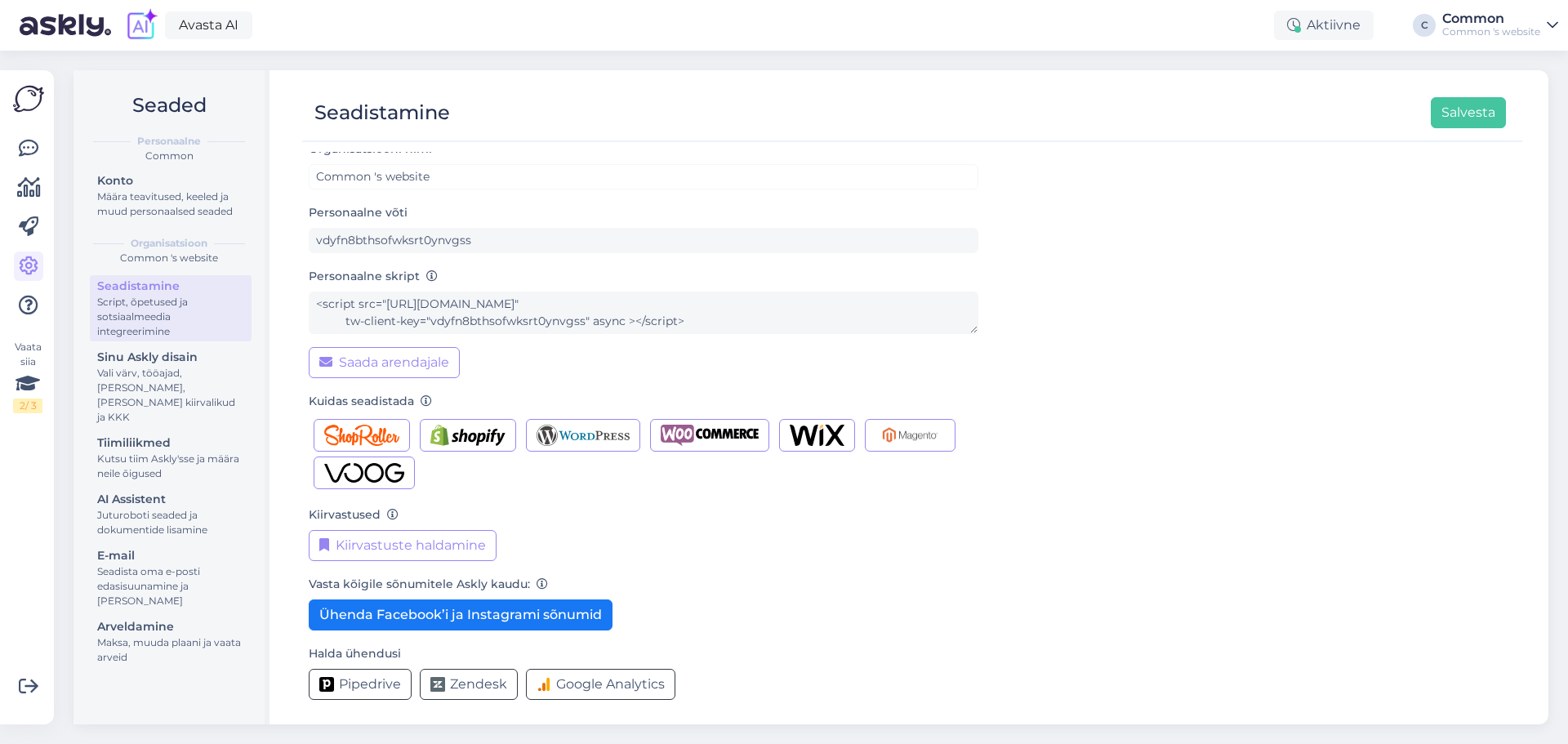
scroll to position [16, 0]
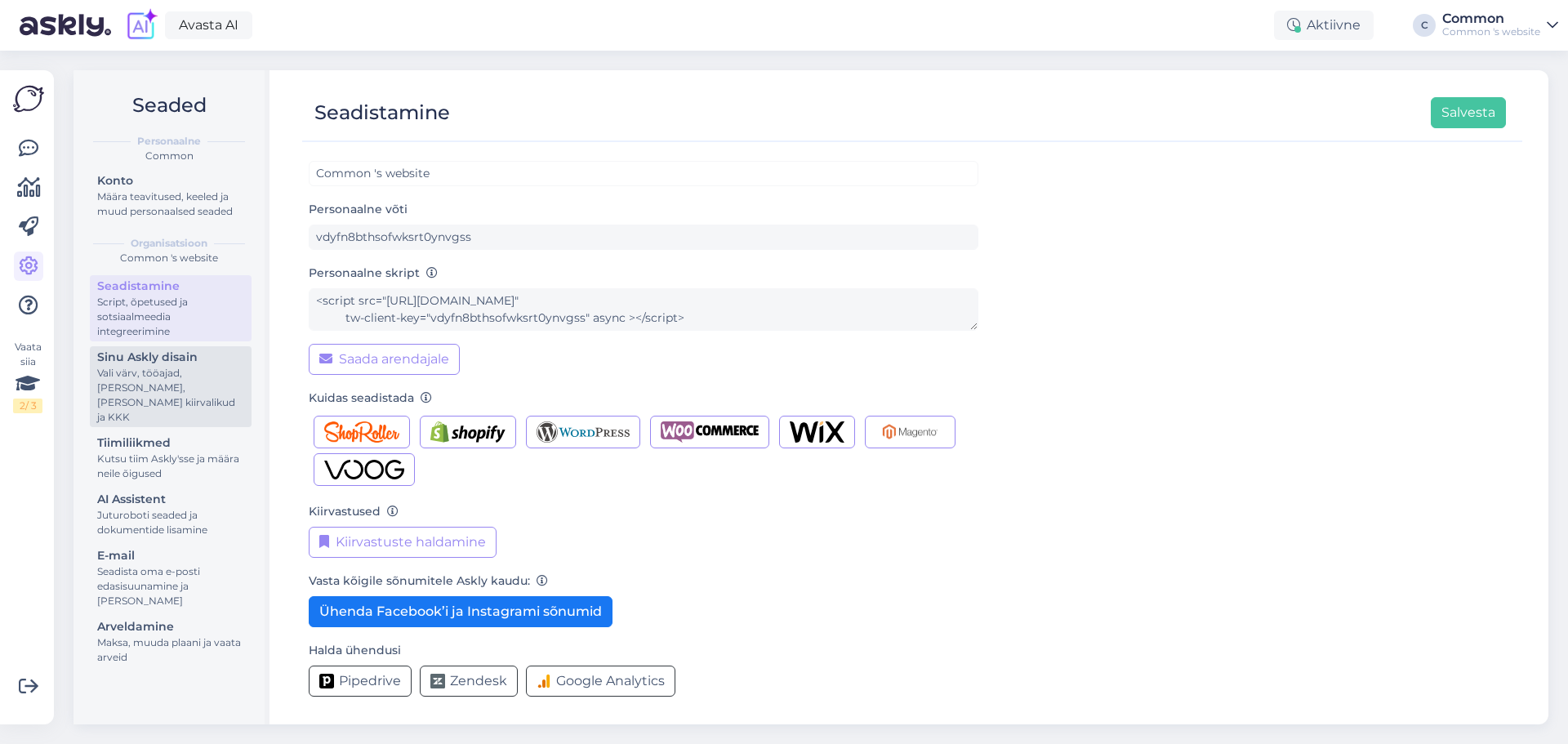
click at [191, 381] on div "Vali värv, tööajad, lisa meilivorm, kõne kiirvalikud ja KKK" at bounding box center [170, 395] width 147 height 59
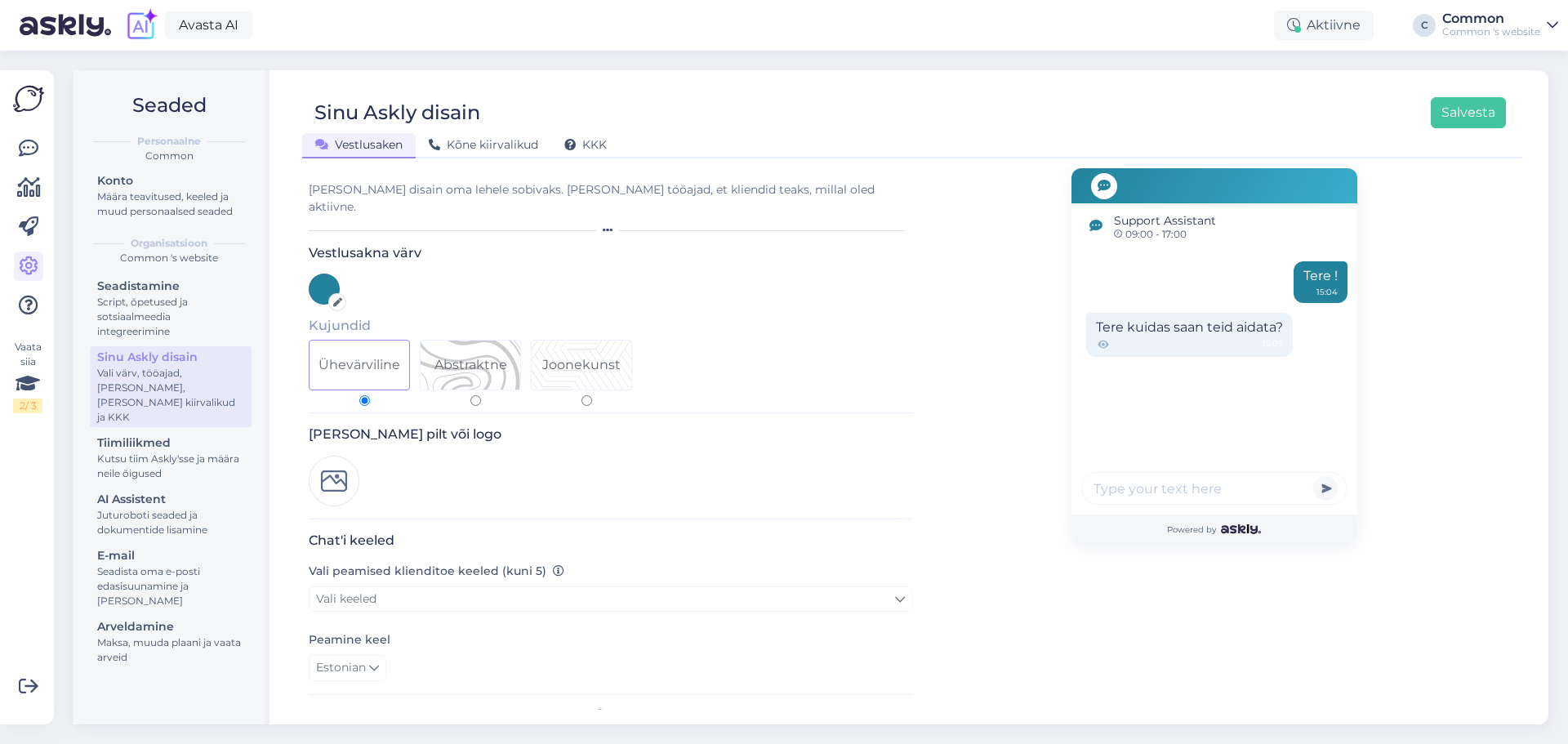
click at [43, 152] on div "Vaata siia 2 / 3" at bounding box center [29, 397] width 31 height 628
click at [31, 149] on icon at bounding box center [29, 149] width 20 height 20
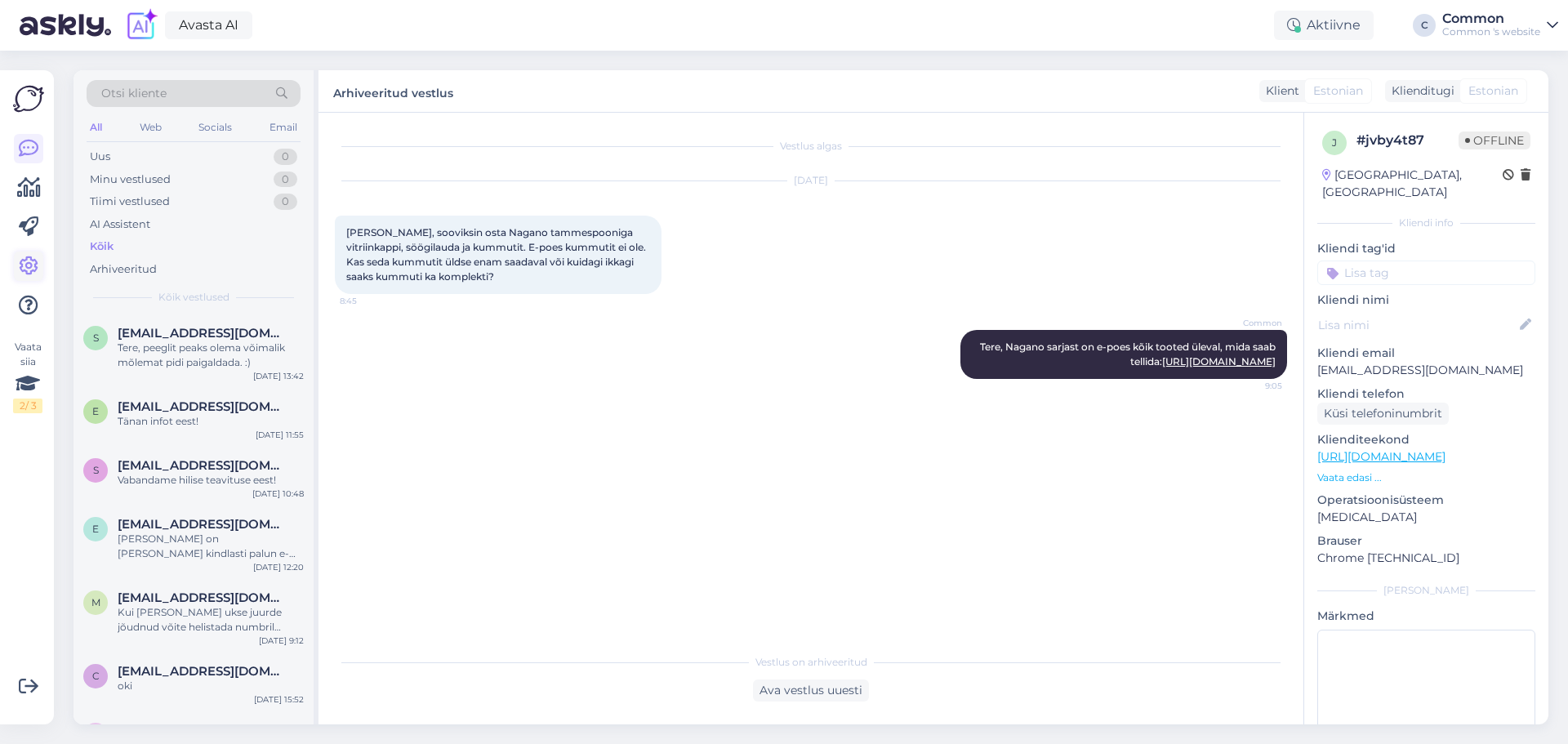
click at [25, 276] on icon at bounding box center [29, 266] width 20 height 20
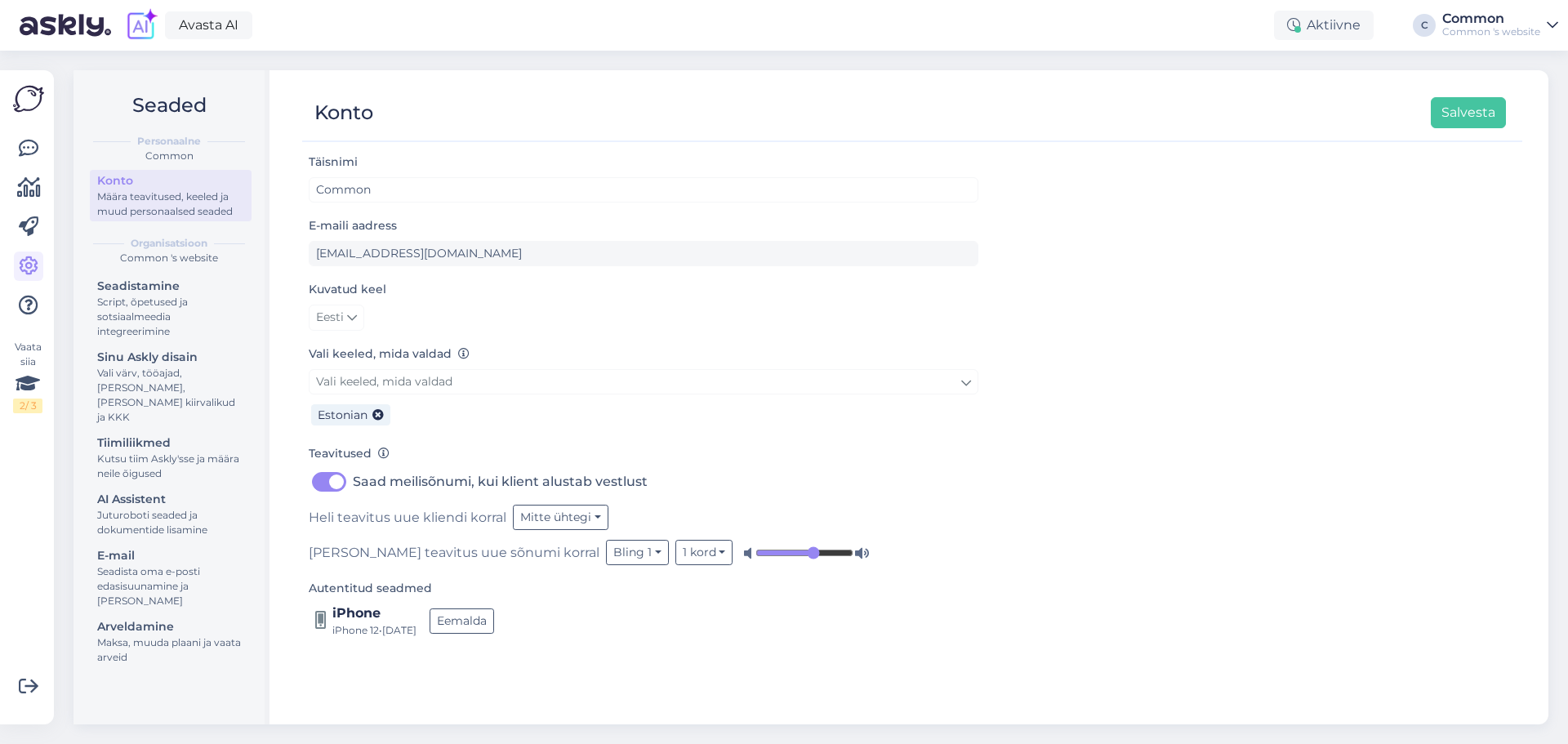
click at [1478, 34] on div "Common 's website" at bounding box center [1491, 31] width 98 height 13
click at [1471, 29] on div "Common 's website" at bounding box center [1491, 31] width 98 height 13
click at [35, 681] on icon at bounding box center [29, 687] width 20 height 20
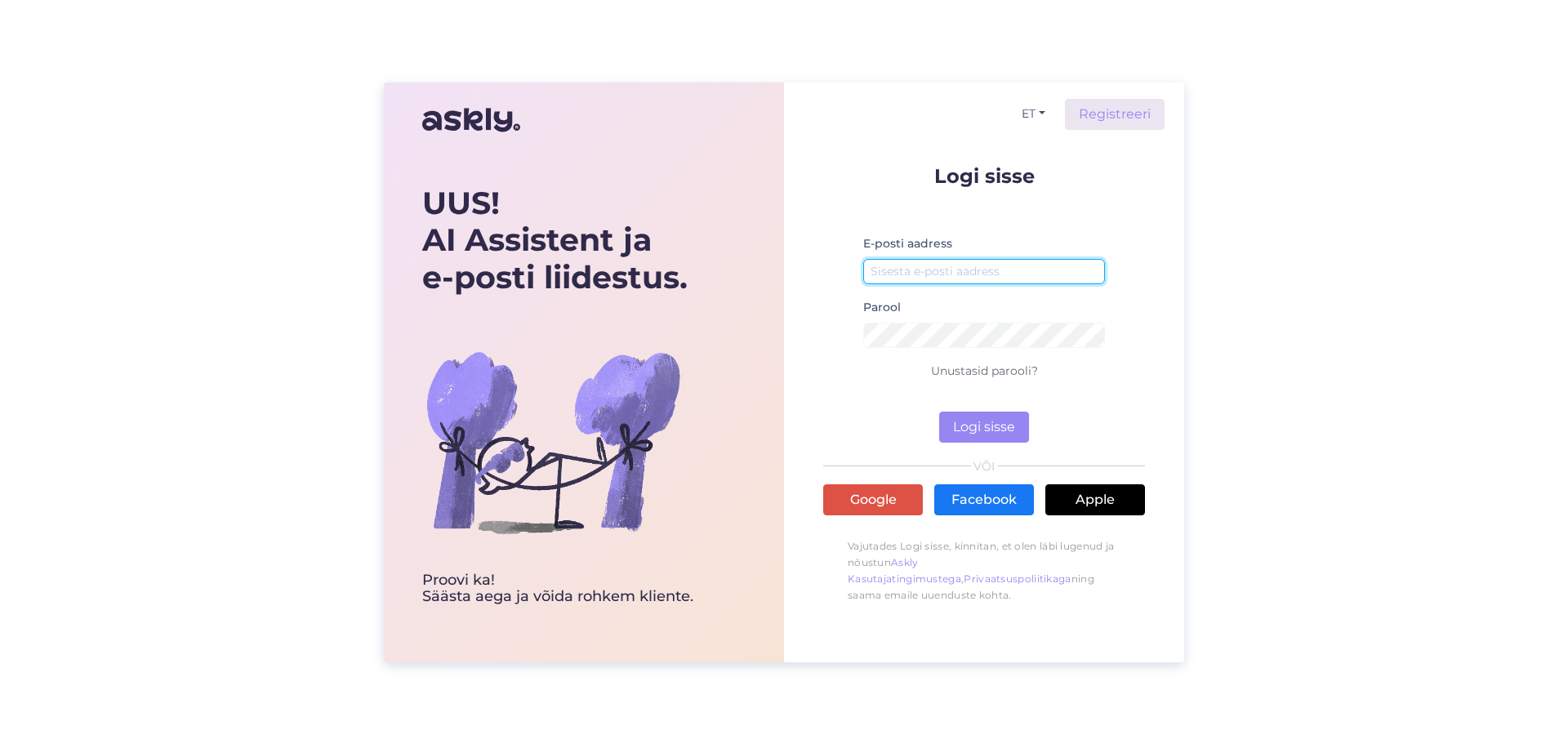
type input "[EMAIL_ADDRESS][DOMAIN_NAME]"
